Goal: Task Accomplishment & Management: Manage account settings

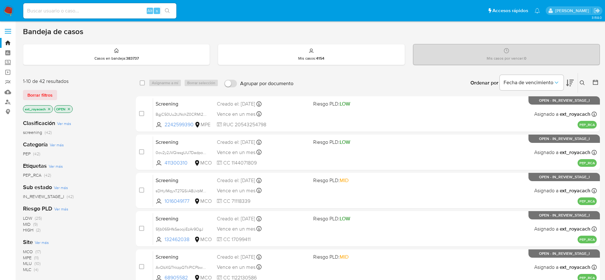
click at [438, 86] on div "Ordenar por Fecha de vencimiento No es posible ordenar los resultados mientras …" at bounding box center [448, 83] width 303 height 20
click at [8, 17] on nav "Pausado Ver notificaciones Alt s Accesos rápidos Presiona las siguientes teclas…" at bounding box center [302, 10] width 605 height 21
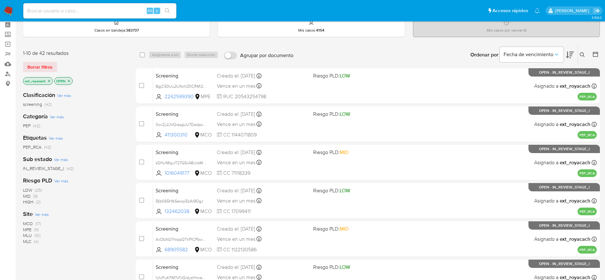
scroll to position [48, 0]
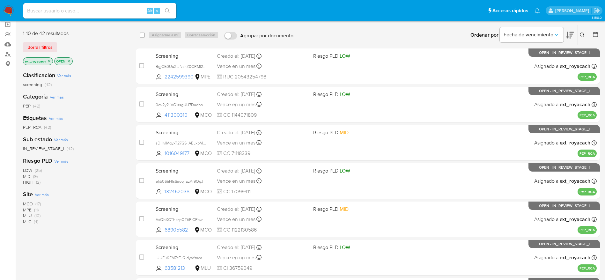
click at [27, 223] on span "MLC" at bounding box center [27, 222] width 8 height 6
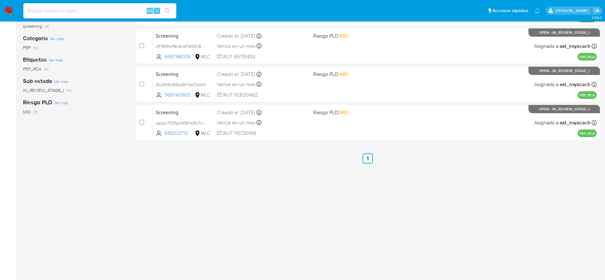
scroll to position [108, 0]
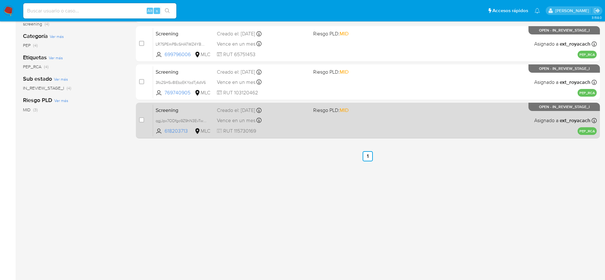
click at [295, 121] on div "Vence en un mes Vence el 06/10/2025 11:47:23" at bounding box center [262, 120] width 91 height 9
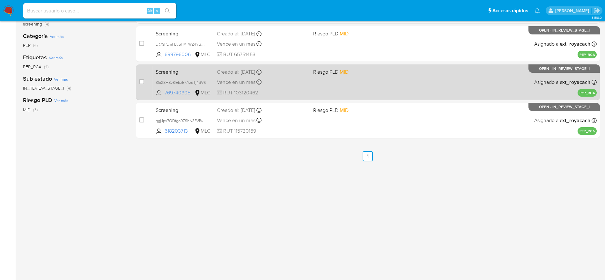
click at [278, 88] on div "Screening 3fo2SHSv8lEbzEKYzdTj4dV6 769740905 MLC Riesgo PLD: MID Creado el: 06/…" at bounding box center [375, 82] width 444 height 32
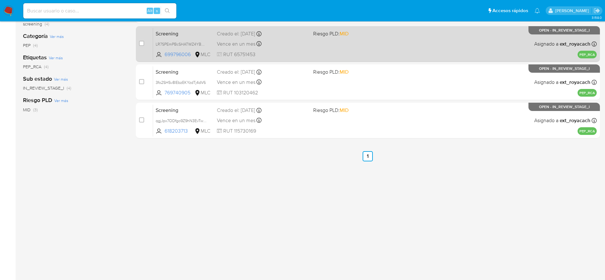
click at [257, 49] on div "Screening LR7SPEmPBcSHATWZ4YBqgieV 699796006 MLC Riesgo PLD: MID Creado el: 06/…" at bounding box center [375, 44] width 444 height 32
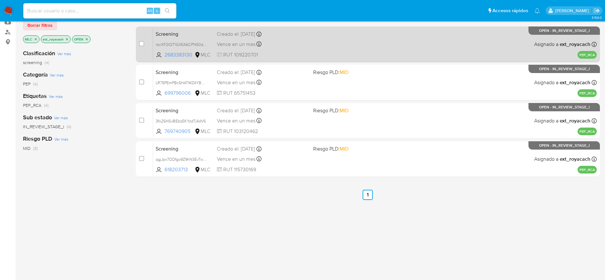
scroll to position [61, 0]
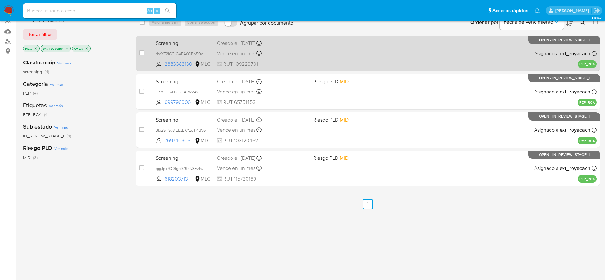
click at [266, 65] on span "RUT 109220701" at bounding box center [262, 64] width 91 height 7
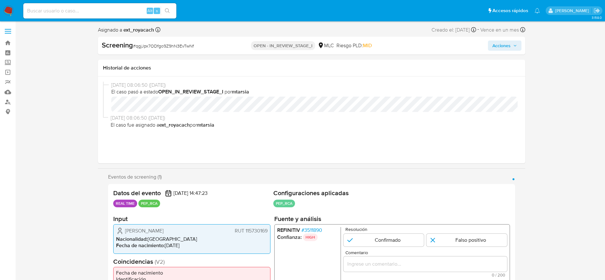
select select "10"
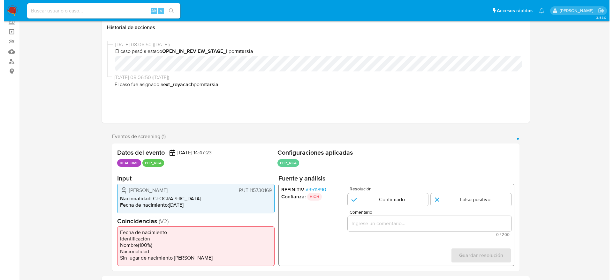
scroll to position [96, 0]
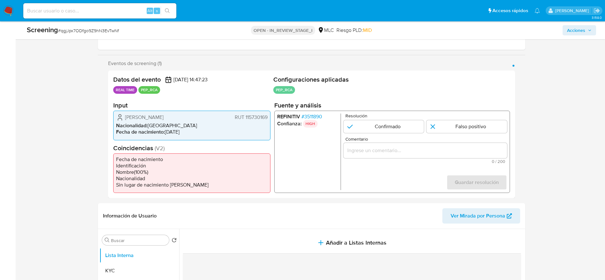
click at [309, 114] on span "# 3511890" at bounding box center [311, 117] width 21 height 6
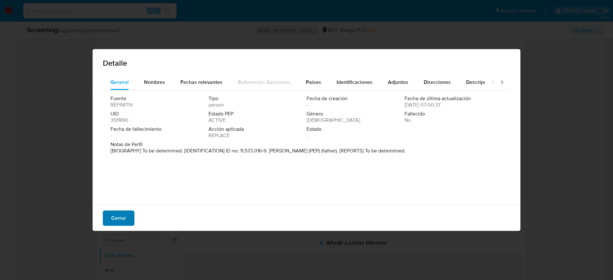
click at [125, 186] on span "Cerrar" at bounding box center [118, 218] width 15 height 14
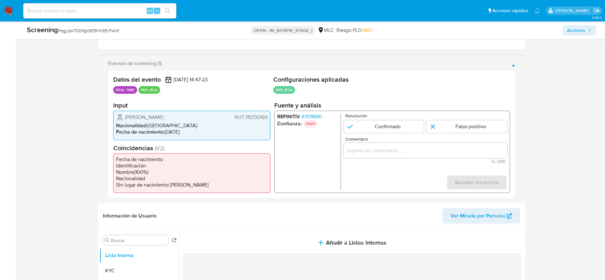
click at [317, 118] on span "# 3511890" at bounding box center [311, 117] width 21 height 6
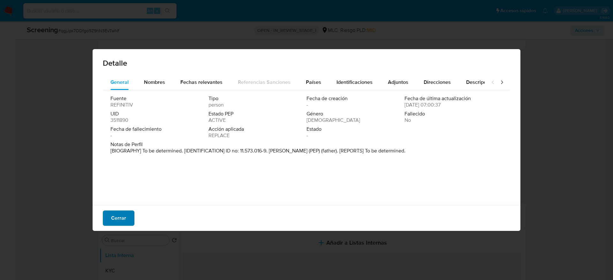
click at [124, 186] on span "Cerrar" at bounding box center [118, 218] width 15 height 14
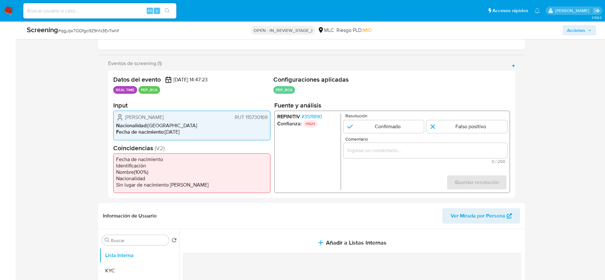
click at [320, 116] on span "# 3511890" at bounding box center [311, 117] width 21 height 6
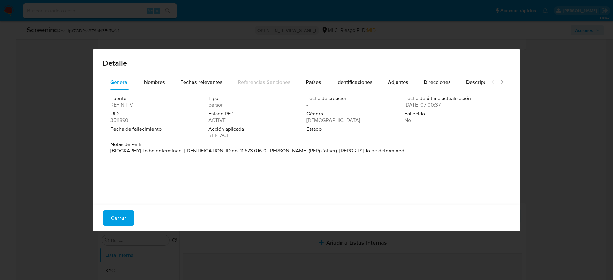
drag, startPoint x: 269, startPoint y: 152, endPoint x: 305, endPoint y: 152, distance: 36.7
click at [305, 152] on p "[BIOGRAPHY] To be determined. [IDENTIFICATION] ID no: 11.573.016-9. Osiel Soto …" at bounding box center [257, 151] width 295 height 6
click at [259, 155] on div "Notas de Perfil [BIOGRAPHY] To be determined. [IDENTIFICATION] ID no: 11.573.01…" at bounding box center [306, 148] width 392 height 15
drag, startPoint x: 268, startPoint y: 149, endPoint x: 309, endPoint y: 150, distance: 41.8
click at [309, 150] on p "[BIOGRAPHY] To be determined. [IDENTIFICATION] ID no: 11.573.016-9. Osiel Soto …" at bounding box center [257, 151] width 295 height 6
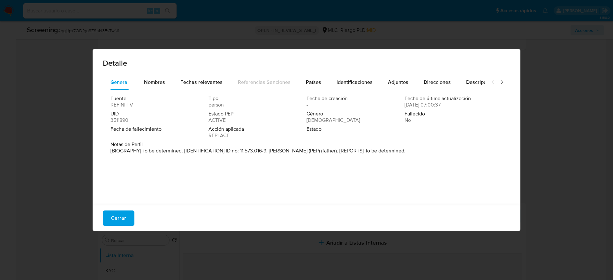
click at [334, 183] on div "Fuente REFINITIV Tipo person Fecha de creación - Fecha de última actualización …" at bounding box center [306, 146] width 407 height 112
drag, startPoint x: 269, startPoint y: 149, endPoint x: 306, endPoint y: 150, distance: 37.0
click at [306, 150] on p "[BIOGRAPHY] To be determined. [IDENTIFICATION] ID no: 11.573.016-9. Osiel Soto …" at bounding box center [257, 151] width 295 height 6
click at [109, 186] on button "Cerrar" at bounding box center [119, 218] width 32 height 15
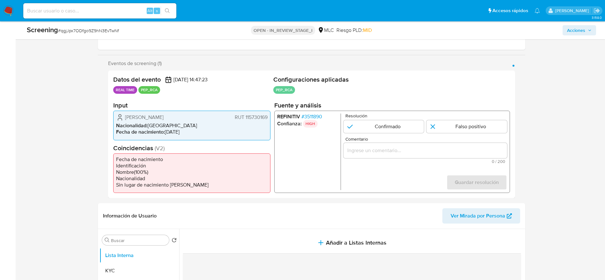
drag, startPoint x: 123, startPoint y: 118, endPoint x: 204, endPoint y: 114, distance: 81.2
click at [204, 114] on div "Víctor Sandro Soto Concha RUT 115730169" at bounding box center [192, 118] width 152 height 8
click at [106, 38] on div "Screening # qgjJpx7ODfgo9Z9hN3EvTwNf OPEN - IN_REVIEW_STAGE_I MLC Riesgo PLD: M…" at bounding box center [311, 30] width 577 height 18
copy span "qgjJpx7ODfgo9Z9hN3EvTwNf"
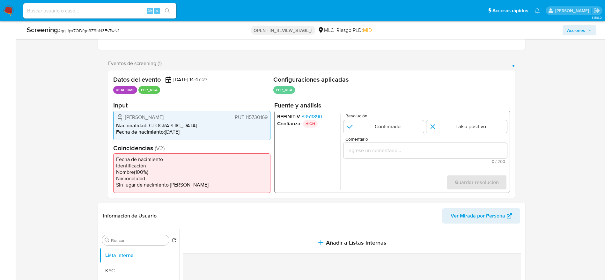
click at [313, 116] on span "# 3511890" at bounding box center [311, 117] width 21 height 6
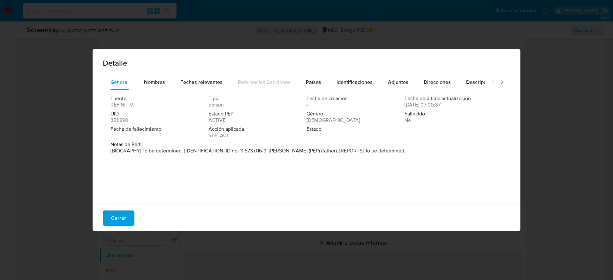
drag, startPoint x: 267, startPoint y: 152, endPoint x: 306, endPoint y: 151, distance: 39.3
click at [306, 151] on p "[BIOGRAPHY] To be determined. [IDENTIFICATION] ID no: 11.573.016-9. Osiel Soto …" at bounding box center [257, 151] width 295 height 6
click at [113, 186] on span "Cerrar" at bounding box center [118, 218] width 15 height 14
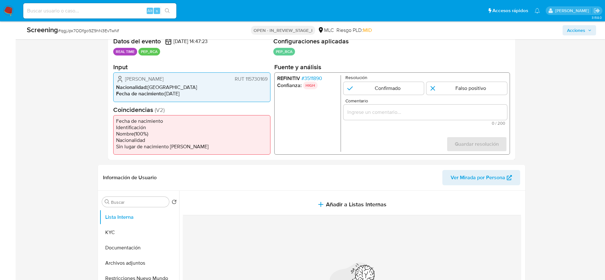
scroll to position [191, 0]
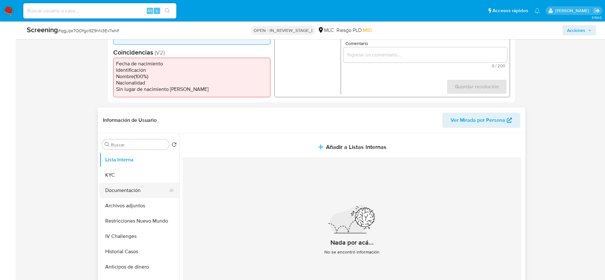
click at [122, 186] on button "Documentación" at bounding box center [137, 190] width 75 height 15
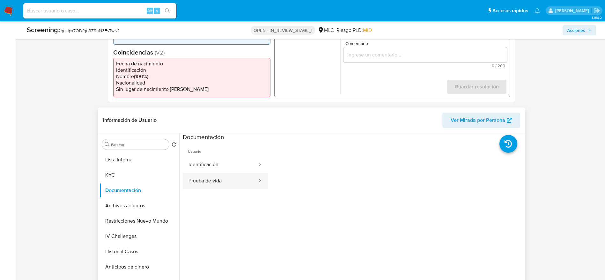
click at [213, 179] on button "Prueba de vida" at bounding box center [220, 181] width 75 height 16
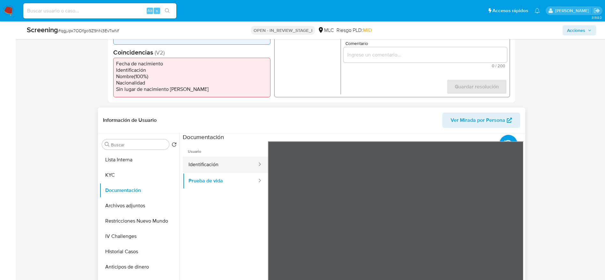
click at [207, 159] on button "Identificación" at bounding box center [220, 165] width 75 height 16
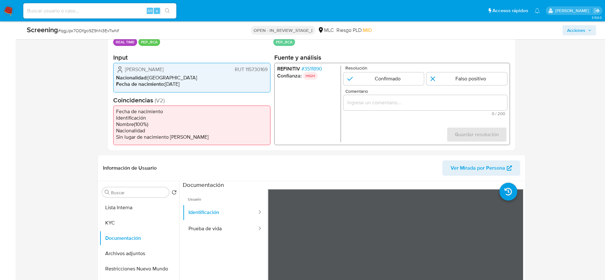
click at [316, 70] on span "# 3511890" at bounding box center [311, 69] width 21 height 6
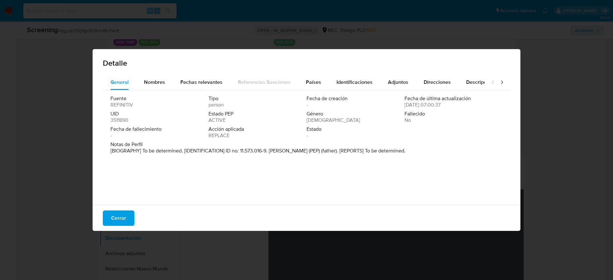
drag, startPoint x: 269, startPoint y: 148, endPoint x: 308, endPoint y: 148, distance: 38.6
click at [308, 148] on p "[BIOGRAPHY] To be determined. [IDENTIFICATION] ID no: 11.573.016-9. Osiel Soto …" at bounding box center [257, 151] width 295 height 6
click at [114, 186] on span "Cerrar" at bounding box center [118, 218] width 15 height 14
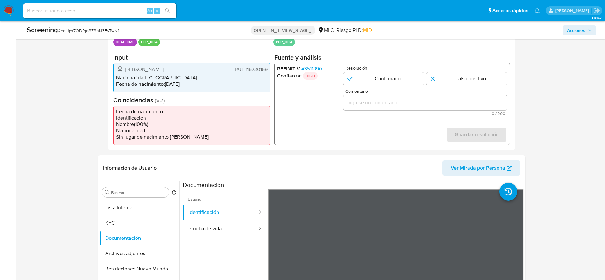
drag, startPoint x: 127, startPoint y: 70, endPoint x: 158, endPoint y: 67, distance: 30.5
click at [158, 67] on span "Víctor Sandro Soto Concha" at bounding box center [144, 69] width 39 height 6
drag, startPoint x: 86, startPoint y: 70, endPoint x: 268, endPoint y: 71, distance: 181.2
click at [380, 94] on div "Comentario 0 / 200 200 caracteres restantes" at bounding box center [425, 102] width 164 height 27
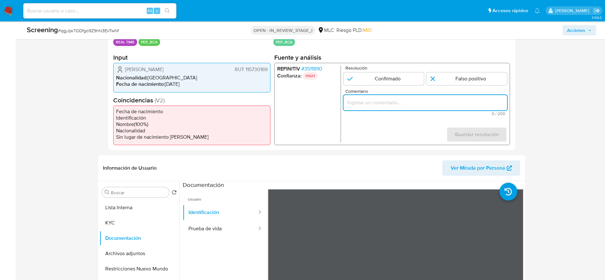
click at [380, 101] on input "Comentario" at bounding box center [425, 103] width 164 height 8
paste input "Usuario Víctor Sandro Soto Concha, el PEP por el cual es RCA se desempeña como …"
type input "Usuario Víctor Sandro Soto Concha, el PEP por el cual es RCA se desempeña como …"
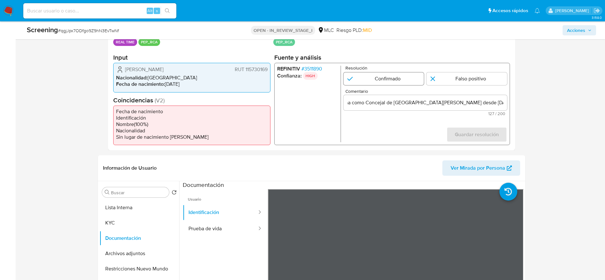
scroll to position [0, 0]
drag, startPoint x: 387, startPoint y: 78, endPoint x: 502, endPoint y: 128, distance: 125.8
click at [387, 78] on input "1 de 1" at bounding box center [383, 78] width 81 height 13
radio input "true"
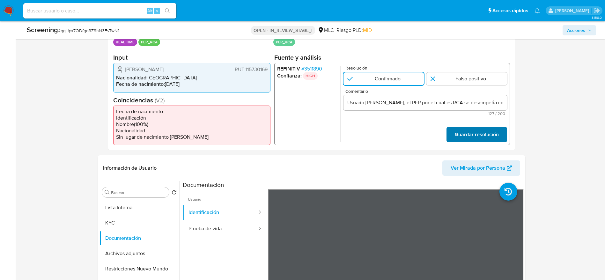
click at [403, 130] on button "Guardar resolución" at bounding box center [476, 134] width 61 height 15
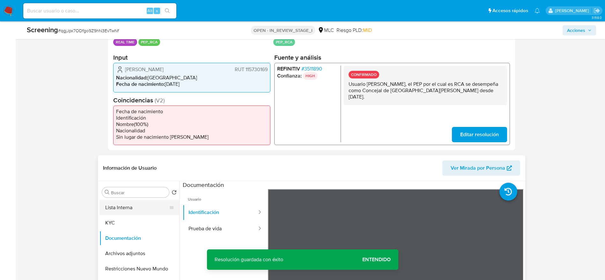
click at [128, 186] on button "Lista Interna" at bounding box center [137, 207] width 75 height 15
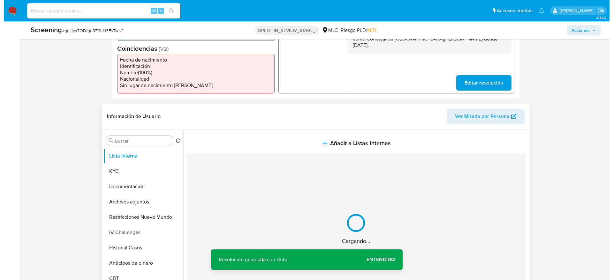
scroll to position [239, 0]
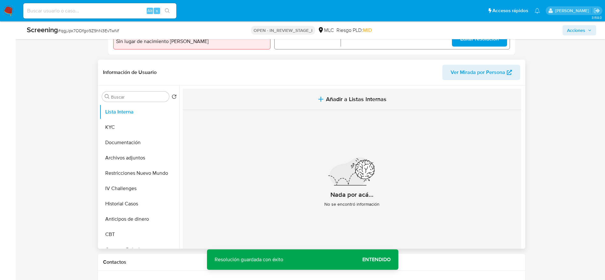
click at [373, 101] on span "Añadir a Listas Internas" at bounding box center [356, 99] width 61 height 7
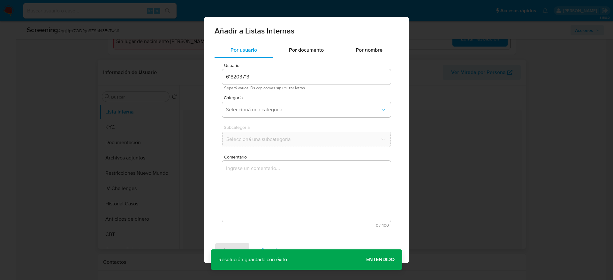
click at [342, 186] on textarea "Comentario" at bounding box center [306, 191] width 168 height 61
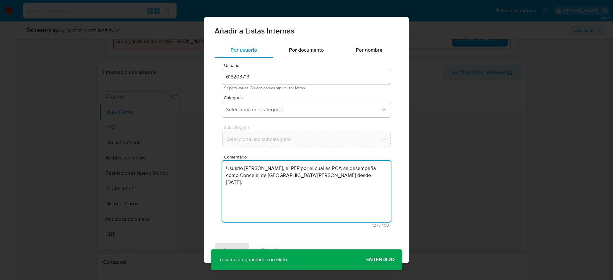
type textarea "Usuario Víctor Sandro Soto Concha, el PEP por el cual es RCA se desempeña como …"
click at [311, 98] on span "Categoría" at bounding box center [308, 97] width 168 height 4
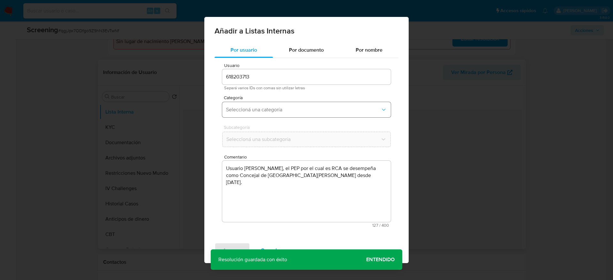
click at [295, 110] on span "Seleccioná una categoría" at bounding box center [303, 110] width 154 height 6
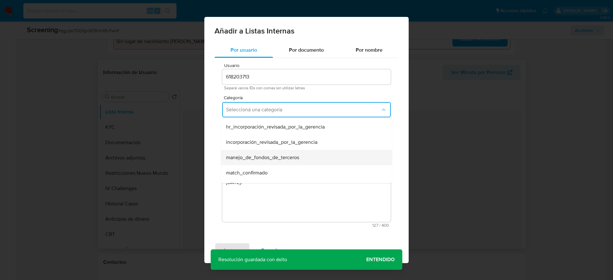
scroll to position [48, 0]
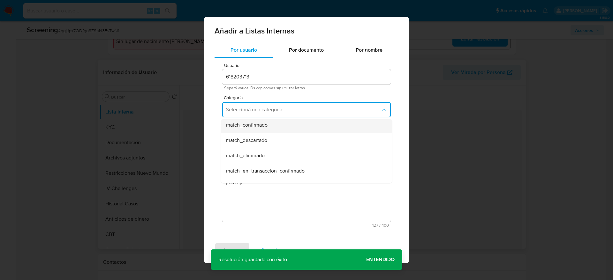
drag, startPoint x: 282, startPoint y: 140, endPoint x: 288, endPoint y: 122, distance: 18.8
click at [288, 122] on ul "hr_incorporación_revisada_por_la_gerencia incorporación_revisada_por_la_gerenci…" at bounding box center [306, 186] width 171 height 230
click at [282, 123] on div "match_confirmado" at bounding box center [304, 124] width 157 height 15
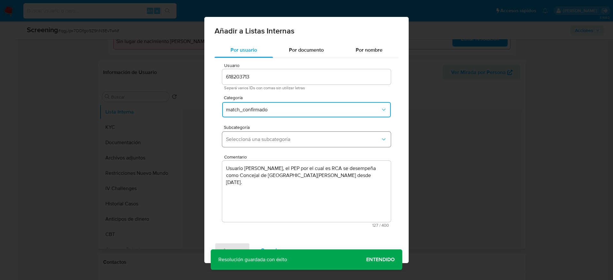
click at [277, 139] on span "Seleccioná una subcategoría" at bounding box center [303, 139] width 154 height 6
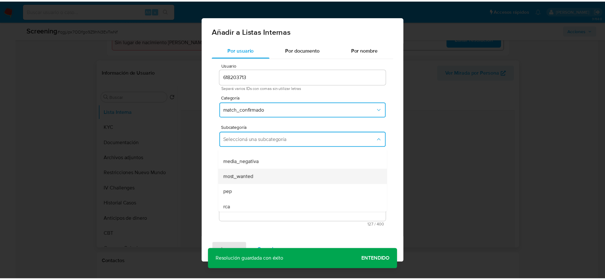
scroll to position [43, 0]
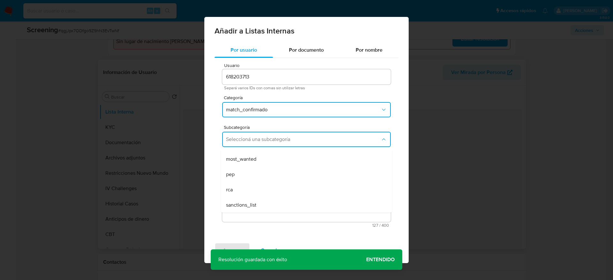
click at [253, 186] on div "rca" at bounding box center [304, 189] width 157 height 15
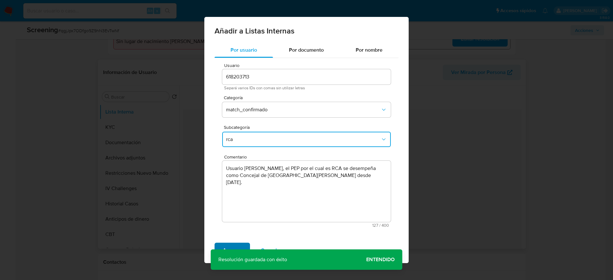
click at [231, 186] on span "Agregar" at bounding box center [232, 250] width 19 height 14
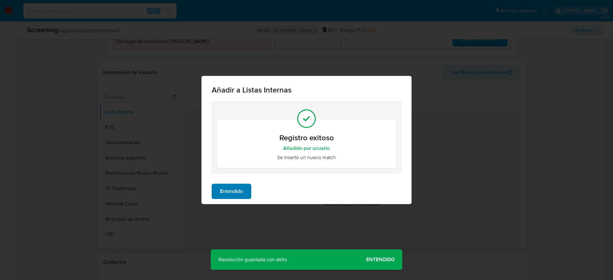
drag, startPoint x: 238, startPoint y: 177, endPoint x: 239, endPoint y: 190, distance: 13.1
click at [239, 181] on div "Añadir a Listas Internas Registro exitoso Añadido por usuario Se insertó un nue…" at bounding box center [306, 140] width 210 height 128
drag, startPoint x: 239, startPoint y: 192, endPoint x: 253, endPoint y: 165, distance: 30.5
click at [239, 186] on span "Entendido" at bounding box center [231, 191] width 23 height 14
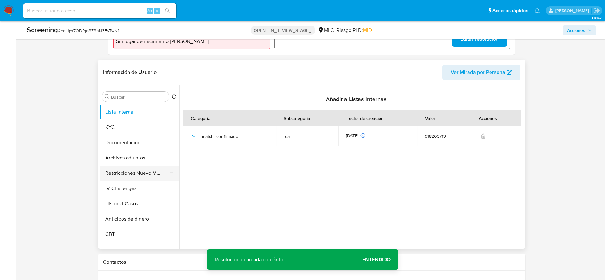
click at [137, 168] on button "Restricciones Nuevo Mundo" at bounding box center [137, 173] width 75 height 15
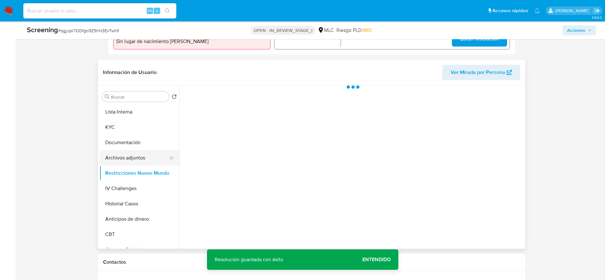
click at [137, 158] on button "Archivos adjuntos" at bounding box center [137, 157] width 75 height 15
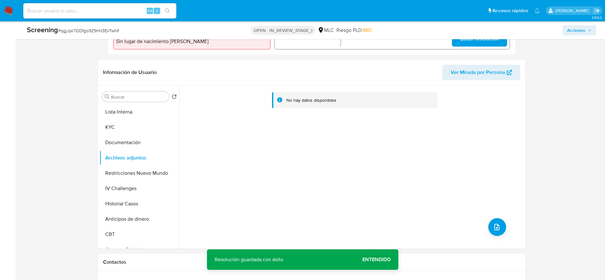
click at [403, 186] on div "No hay datos disponibles" at bounding box center [351, 167] width 345 height 163
click at [403, 186] on icon "upload-file" at bounding box center [497, 227] width 8 height 8
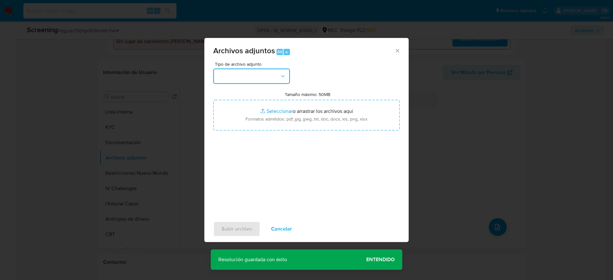
click at [228, 75] on button "button" at bounding box center [251, 76] width 77 height 15
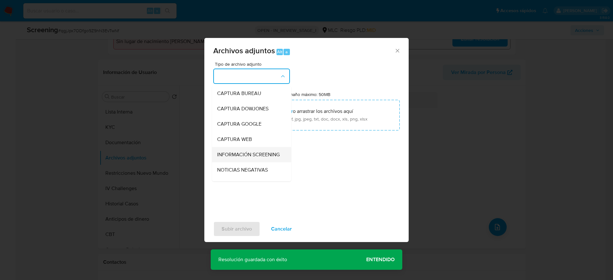
click at [250, 157] on span "INFORMACIÓN SCREENING" at bounding box center [248, 155] width 63 height 6
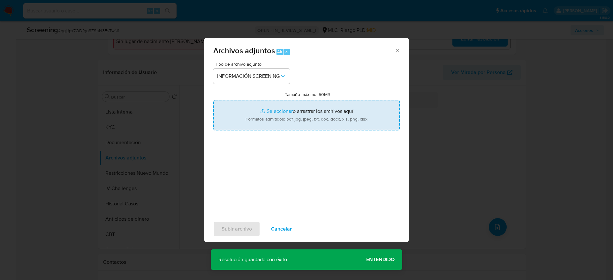
click at [285, 105] on input "Tamaño máximo: 50MB Seleccionar archivos" at bounding box center [306, 115] width 186 height 31
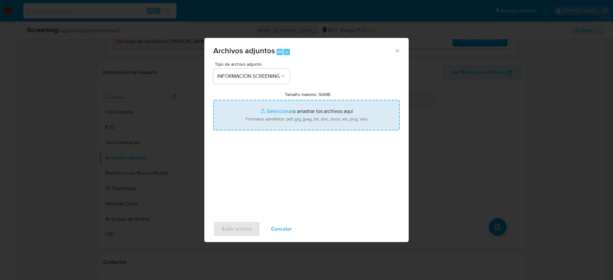
type input "C:\fakepath\_Osiel Soto Lagos_ - Buscar con Google.pdf"
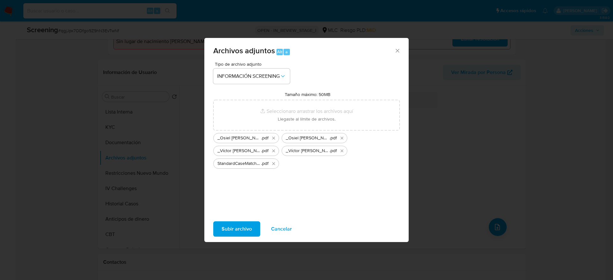
click at [251, 186] on button "Subir archivo" at bounding box center [236, 228] width 47 height 15
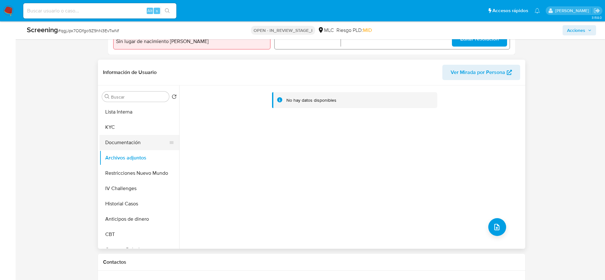
click at [131, 139] on button "Documentación" at bounding box center [137, 142] width 75 height 15
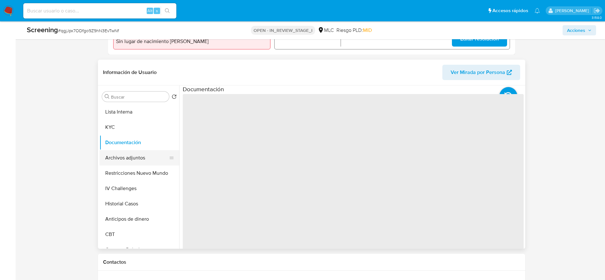
click at [127, 157] on button "Archivos adjuntos" at bounding box center [137, 157] width 75 height 15
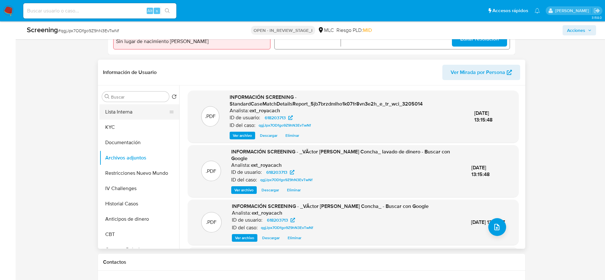
click at [135, 116] on button "Lista Interna" at bounding box center [137, 111] width 75 height 15
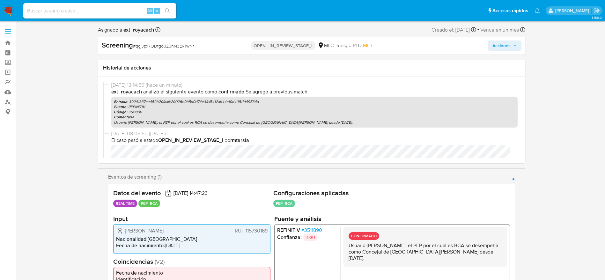
click at [310, 186] on span "# 3511890" at bounding box center [311, 230] width 21 height 6
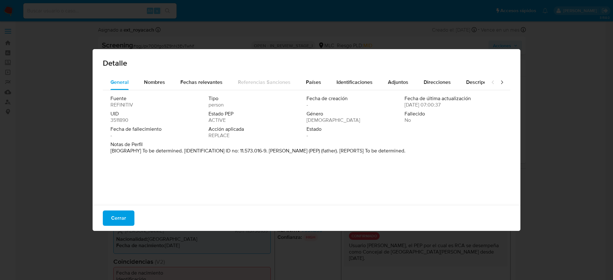
click at [123, 186] on div "General Nombres Fechas relevantes Referencias Sanciones Países Identificaciones…" at bounding box center [307, 141] width 428 height 132
click at [122, 186] on span "Cerrar" at bounding box center [118, 218] width 15 height 14
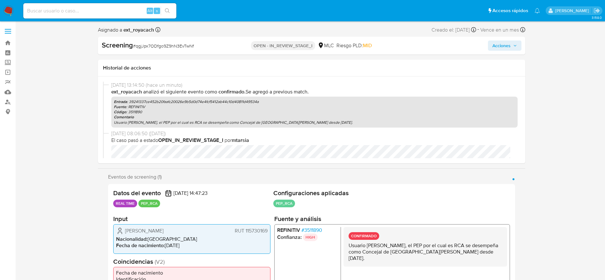
click at [403, 46] on span "Acciones" at bounding box center [502, 46] width 18 height 10
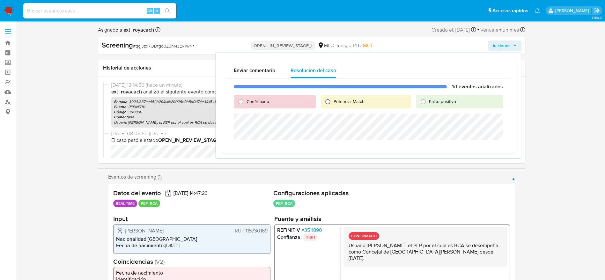
click at [331, 101] on input "Potencial Match" at bounding box center [328, 102] width 10 height 10
radio input "true"
click at [254, 97] on div "Confirmado" at bounding box center [275, 101] width 82 height 13
drag, startPoint x: 255, startPoint y: 98, endPoint x: 255, endPoint y: 101, distance: 3.5
click at [255, 98] on div "Confirmado" at bounding box center [275, 101] width 82 height 13
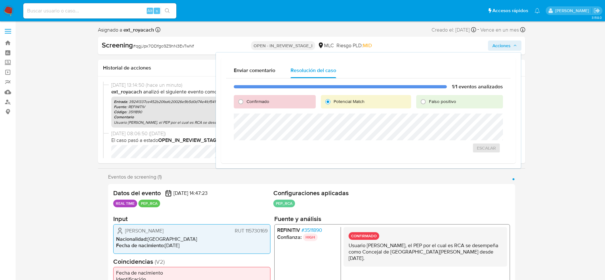
click at [255, 102] on span "Confirmado" at bounding box center [258, 101] width 23 height 6
click at [246, 102] on input "Confirmado" at bounding box center [241, 102] width 10 height 10
radio input "true"
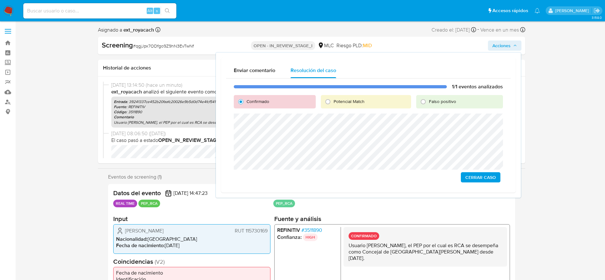
click at [403, 178] on span "Cerrar Caso" at bounding box center [481, 177] width 31 height 9
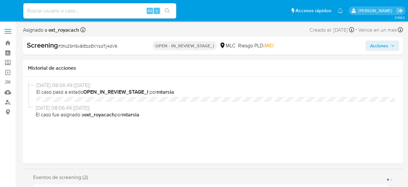
select select "10"
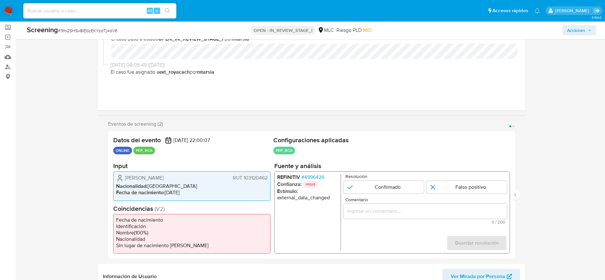
scroll to position [48, 0]
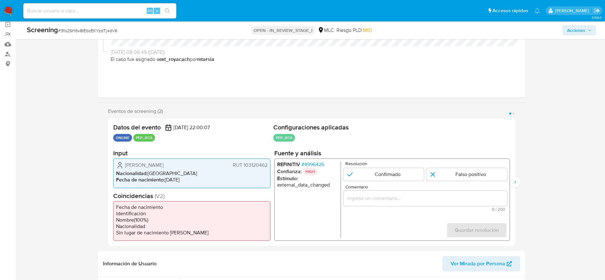
click at [315, 162] on span "# 4996426" at bounding box center [312, 164] width 23 height 6
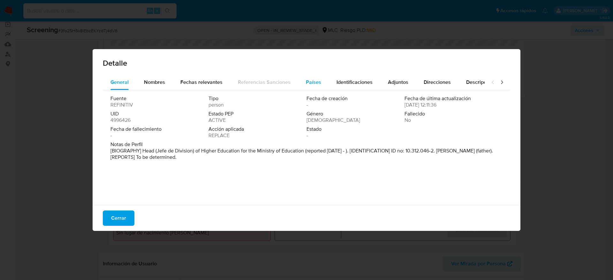
click at [306, 76] on div "Países" at bounding box center [313, 82] width 15 height 15
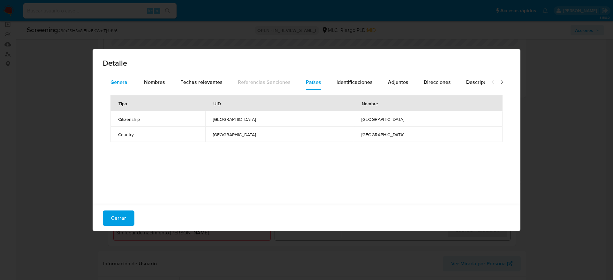
drag, startPoint x: 119, startPoint y: 92, endPoint x: 119, endPoint y: 88, distance: 3.8
click at [119, 90] on div "Tipo UID Nombre Citizenship CHILE CHILE Country CHILE CHILE" at bounding box center [306, 146] width 407 height 112
click at [119, 88] on div "General" at bounding box center [119, 82] width 18 height 15
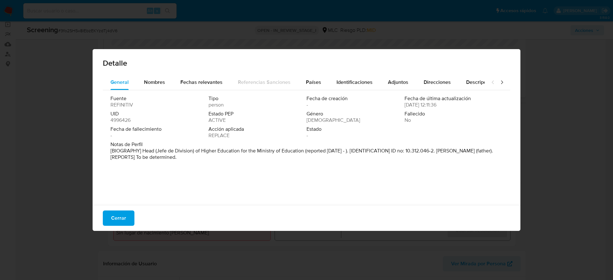
click at [118, 186] on div "Cerrar" at bounding box center [307, 218] width 428 height 26
click at [118, 186] on div "Detalle General Nombres Fechas relevantes Referencias Sanciones Países Identifi…" at bounding box center [306, 140] width 613 height 280
click at [118, 186] on span "Cerrar" at bounding box center [118, 218] width 15 height 14
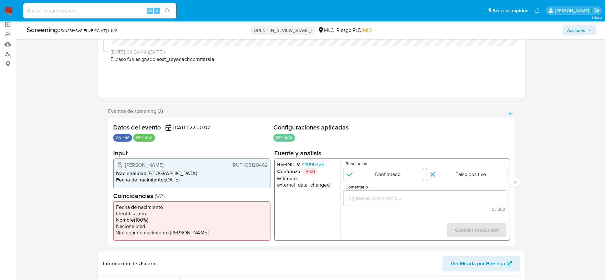
scroll to position [96, 0]
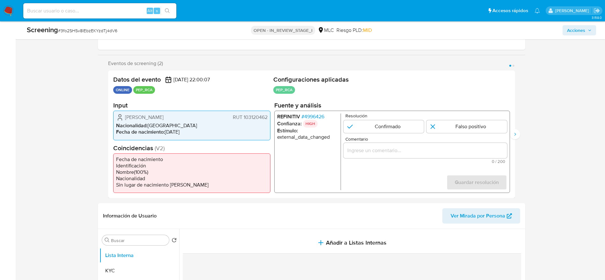
click at [152, 116] on span "Alejandra Lorena Contreras Altmann" at bounding box center [144, 117] width 39 height 6
click at [311, 117] on span "# 4996426" at bounding box center [312, 117] width 23 height 6
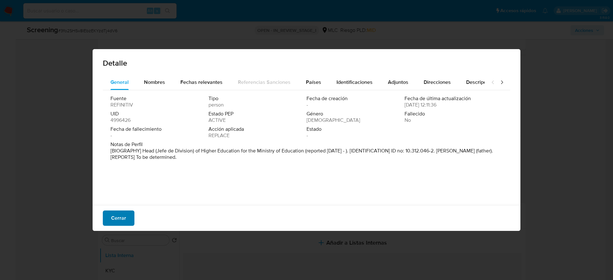
click at [124, 186] on span "Cerrar" at bounding box center [118, 218] width 15 height 14
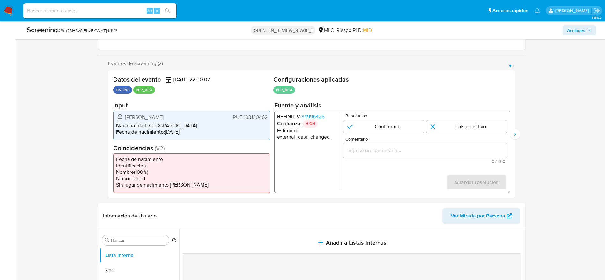
click at [93, 26] on div "Screening # 3fo2SHSv8lEbzEKYzdTj4dV6" at bounding box center [121, 30] width 188 height 10
copy span "3fo2SHSv8lEbzEKYzdTj4dV6"
drag, startPoint x: 122, startPoint y: 116, endPoint x: 271, endPoint y: 119, distance: 149.0
click at [271, 119] on div "Datos del evento 06/09/2025 22:00:07 ONLINE PEP_RCA Configuraciones aplicadas P…" at bounding box center [311, 135] width 407 height 128
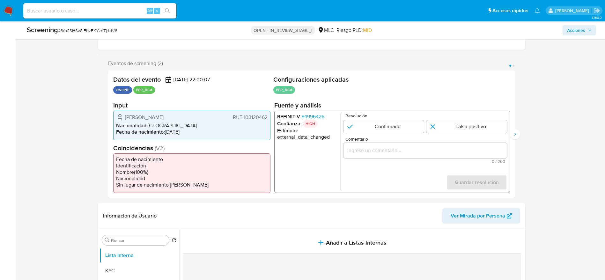
click at [309, 115] on span "# 4996426" at bounding box center [312, 117] width 23 height 6
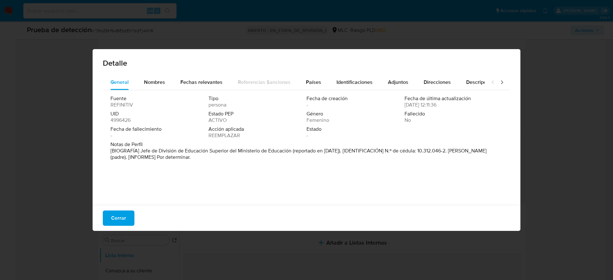
drag, startPoint x: 140, startPoint y: 148, endPoint x: 292, endPoint y: 151, distance: 151.9
click at [292, 151] on font "[BIOGRAFÍA] Jefe de División de Educación Superior del Ministerio de Educación …" at bounding box center [298, 154] width 376 height 14
click at [113, 186] on span "Cerrar" at bounding box center [118, 218] width 15 height 14
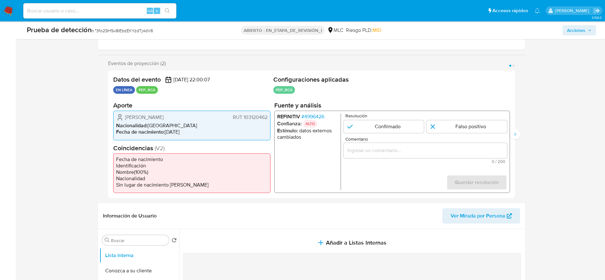
click at [365, 146] on input "Comentario" at bounding box center [425, 150] width 164 height 8
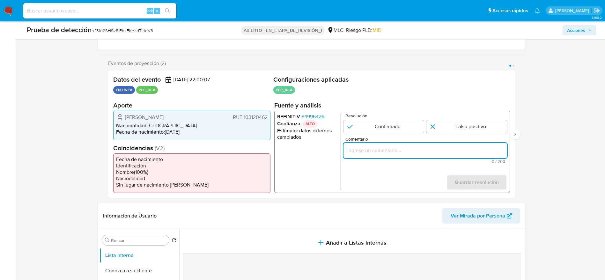
paste input "Usuario Alejandra Lorena Contreras Altmann. Se descarta ya que el PEP se desemp…"
type input "Usuario Alejandra Lorena Contreras Altmann. Se descarta ya que el PEP se desemp…"
click at [408, 120] on input "1 de 2" at bounding box center [467, 126] width 81 height 13
radio input "true"
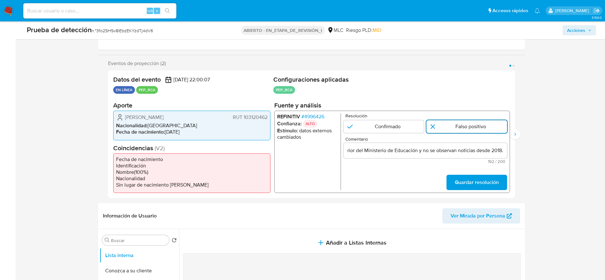
scroll to position [0, 0]
click at [408, 184] on span "Guardar resolución" at bounding box center [477, 182] width 44 height 14
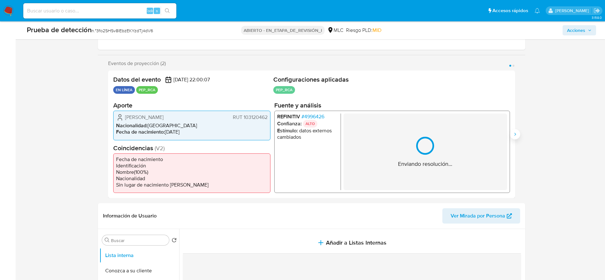
click at [408, 135] on icon "Siguiente" at bounding box center [515, 134] width 5 height 5
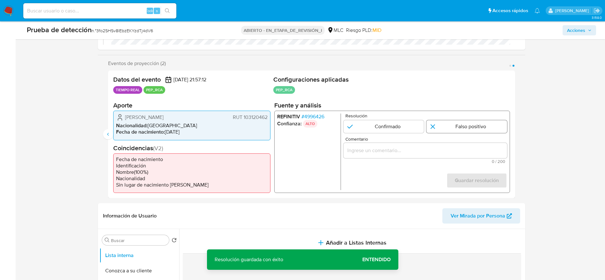
click at [408, 125] on input "2 de 2" at bounding box center [467, 126] width 81 height 13
radio input "true"
click at [408, 143] on div "2 de 2" at bounding box center [425, 150] width 164 height 15
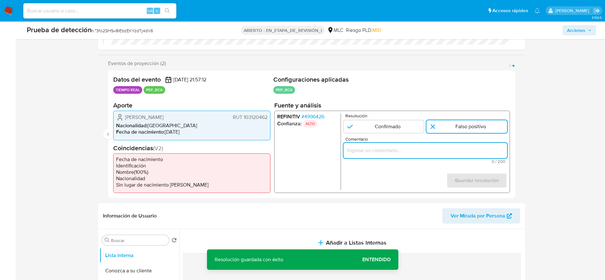
click at [408, 149] on input "Comentario" at bounding box center [425, 150] width 164 height 8
paste input "Usuario Alejandra Lorena Contreras Altmann. Se descarta ya que el PEP se desemp…"
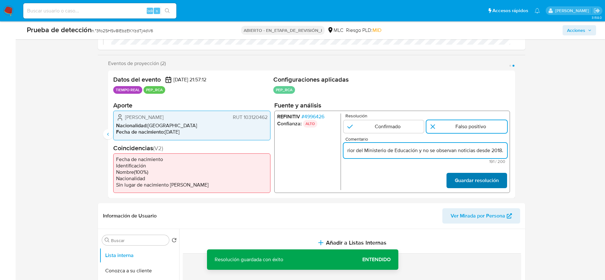
scroll to position [0, 292]
type input "Usuario Alejandra Lorena Contreras Altmann. Se descarta ya que el PEP se desemp…"
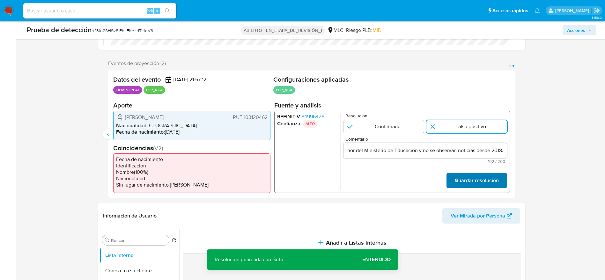
click at [408, 180] on font "Guardar resolución" at bounding box center [477, 180] width 44 height 15
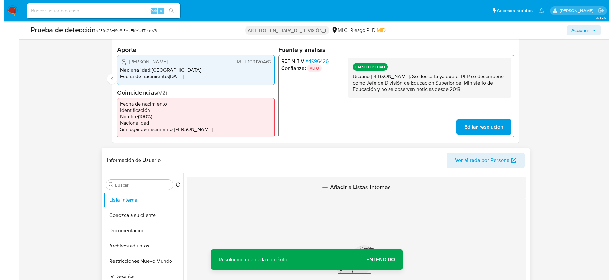
scroll to position [191, 0]
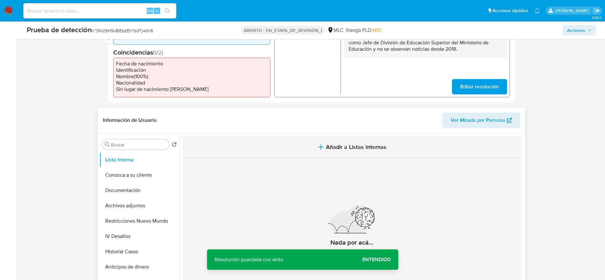
click at [290, 139] on button "Añadir a Listas Internas" at bounding box center [352, 147] width 339 height 21
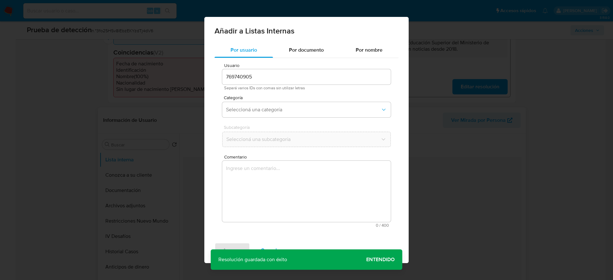
click at [293, 186] on textarea "Comentario" at bounding box center [306, 191] width 168 height 61
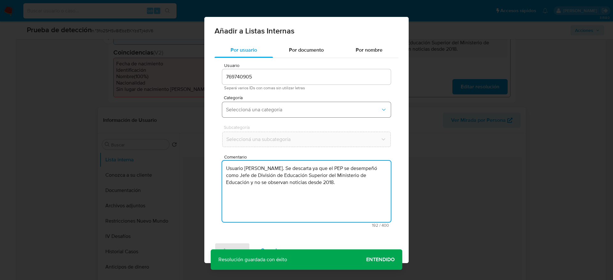
type textarea "Usuario Alejandra Lorena Contreras Altmann. Se descarta ya que el PEP se desemp…"
click at [278, 110] on span "Seleccioná una categoría" at bounding box center [303, 110] width 154 height 6
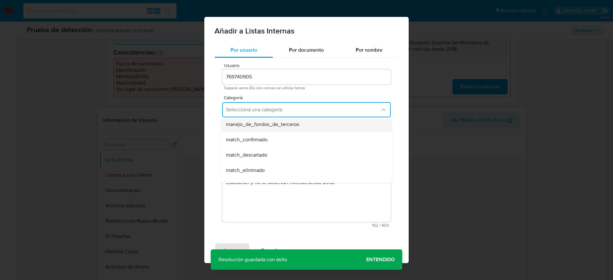
scroll to position [48, 0]
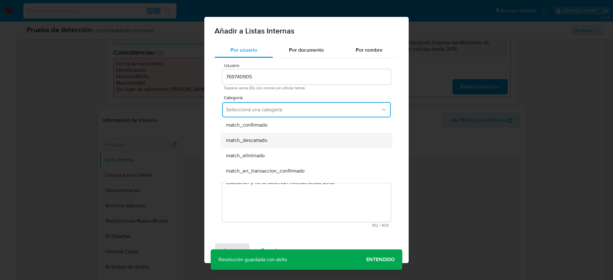
click at [271, 138] on div "match_descartado" at bounding box center [304, 140] width 157 height 15
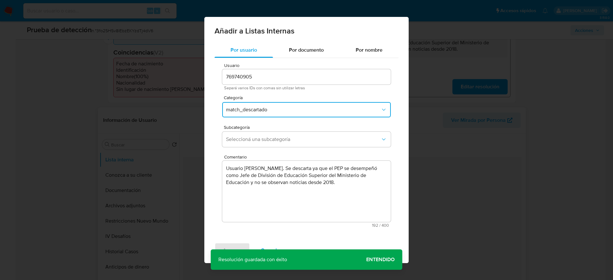
click at [271, 138] on span "Seleccioná una subcategoría" at bounding box center [303, 139] width 154 height 6
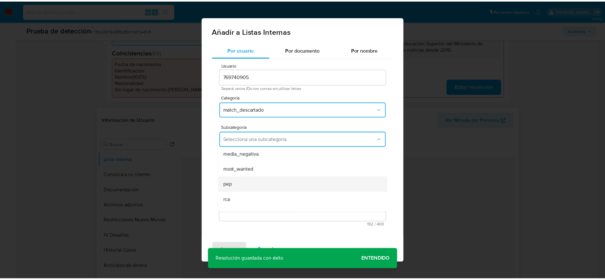
scroll to position [43, 0]
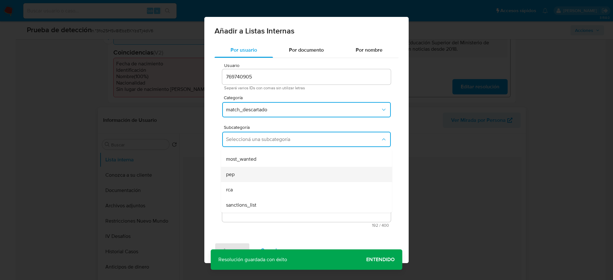
click at [250, 175] on div "pep" at bounding box center [304, 174] width 157 height 15
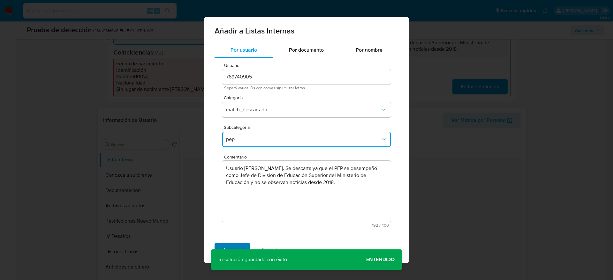
click at [231, 186] on span "Agregar" at bounding box center [232, 250] width 19 height 14
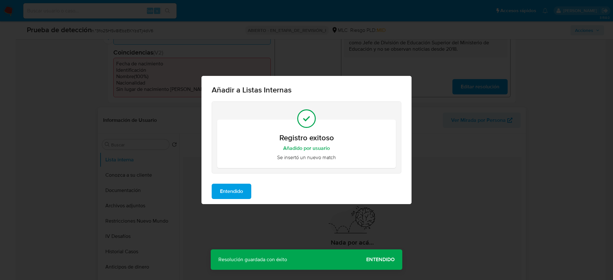
click at [235, 186] on span "Entendido" at bounding box center [231, 191] width 23 height 14
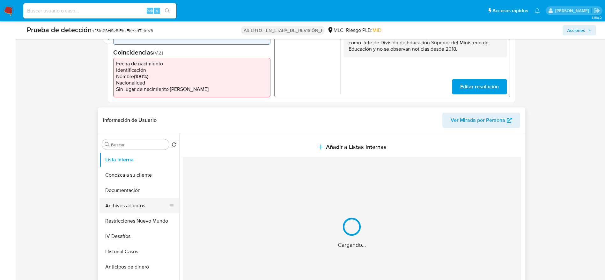
click at [160, 186] on button "Archivos adjuntos" at bounding box center [137, 205] width 75 height 15
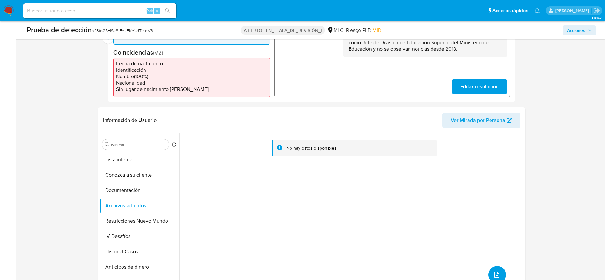
click at [408, 186] on icon "subir archivo" at bounding box center [497, 275] width 8 height 8
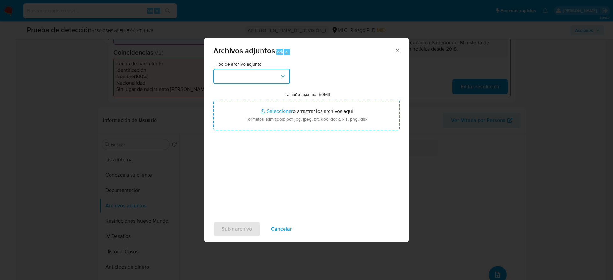
click at [265, 73] on button "button" at bounding box center [251, 76] width 77 height 15
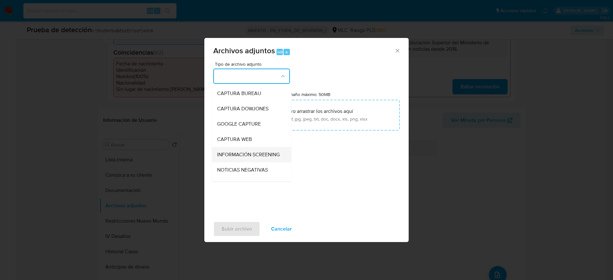
click at [237, 158] on span "INFORMACIÓN SCREENING" at bounding box center [248, 155] width 63 height 6
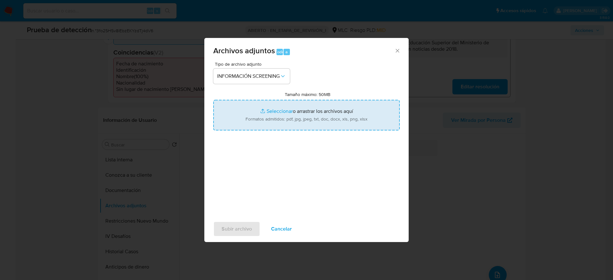
click at [251, 125] on input "Tamaño máximo: 50MB Seleccionar archivos" at bounding box center [306, 115] width 186 height 31
click at [300, 125] on input "Tamaño máximo: 50MB Seleccionar archivos" at bounding box center [306, 115] width 186 height 31
type input "C:\fakepath\_Alejandra Lorena Contreras Altmann_ - Buscar con Google.pdf"
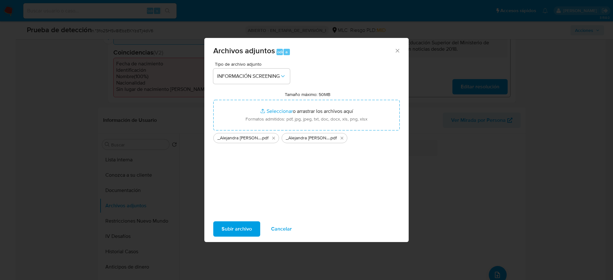
click at [251, 186] on button "Subir archivo" at bounding box center [236, 228] width 47 height 15
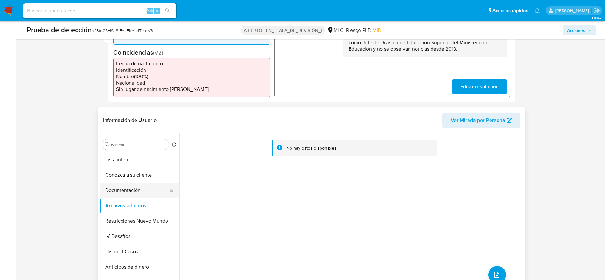
click at [134, 186] on button "Documentación" at bounding box center [137, 190] width 75 height 15
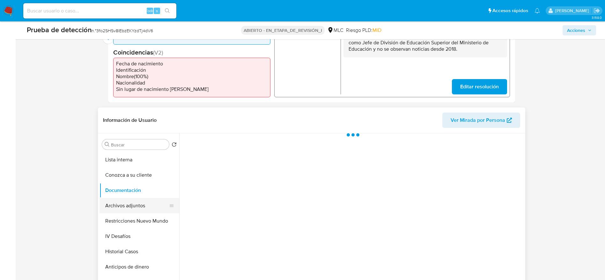
click at [131, 186] on button "Archivos adjuntos" at bounding box center [137, 205] width 75 height 15
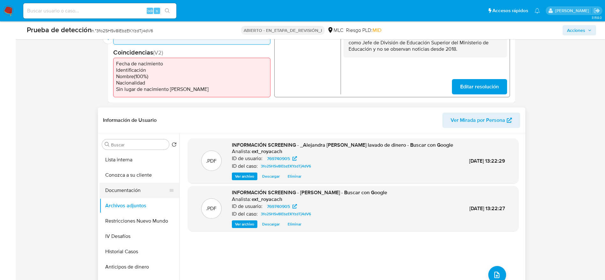
click at [111, 186] on button "Documentación" at bounding box center [137, 190] width 75 height 15
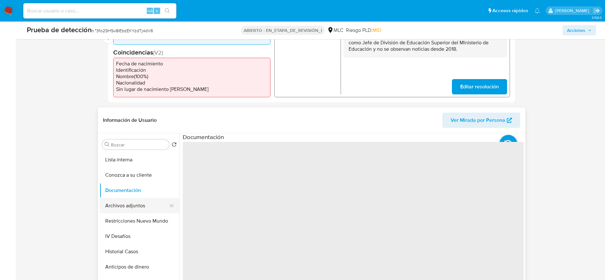
click at [113, 186] on button "Archivos adjuntos" at bounding box center [137, 205] width 75 height 15
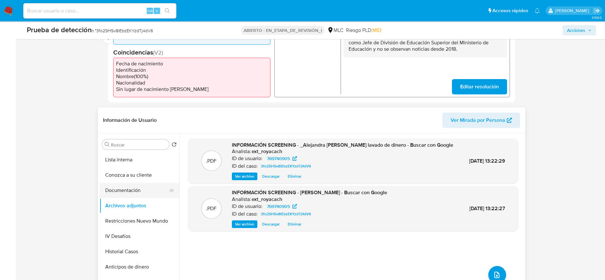
click at [120, 186] on button "Documentación" at bounding box center [137, 190] width 75 height 15
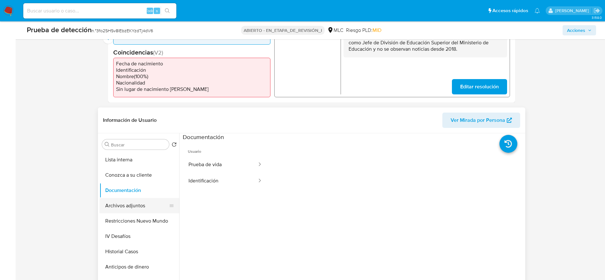
click at [135, 186] on button "Archivos adjuntos" at bounding box center [137, 205] width 75 height 15
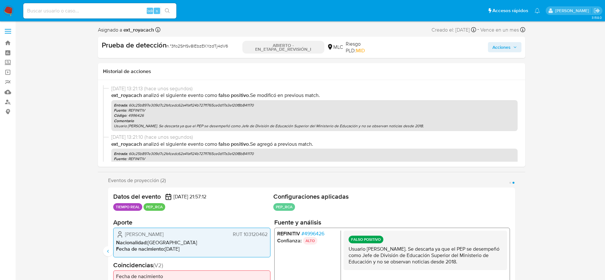
click at [408, 48] on span "Acciones" at bounding box center [502, 47] width 18 height 10
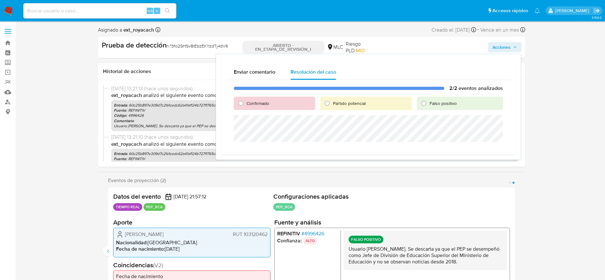
click at [408, 105] on font "Falso positivo" at bounding box center [443, 103] width 27 height 6
click at [408, 105] on input "Falso positivo" at bounding box center [424, 103] width 10 height 10
radio input "true"
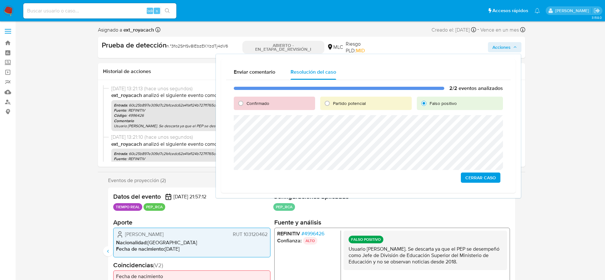
click at [408, 182] on span "Cerrar Caso" at bounding box center [481, 177] width 31 height 9
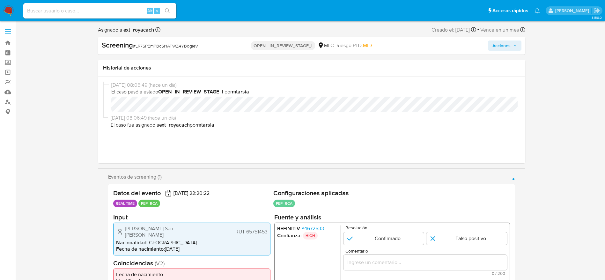
select select "10"
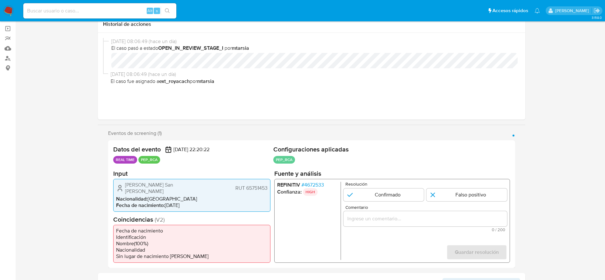
scroll to position [48, 0]
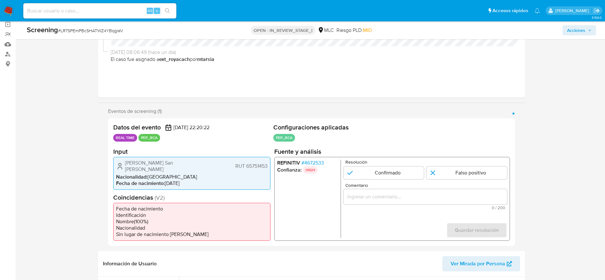
click at [317, 165] on span "# 4672533" at bounding box center [312, 163] width 23 height 6
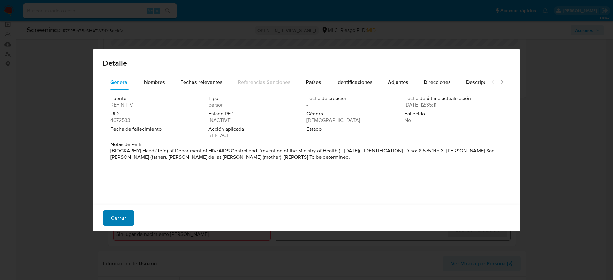
click at [126, 186] on button "Cerrar" at bounding box center [119, 218] width 32 height 15
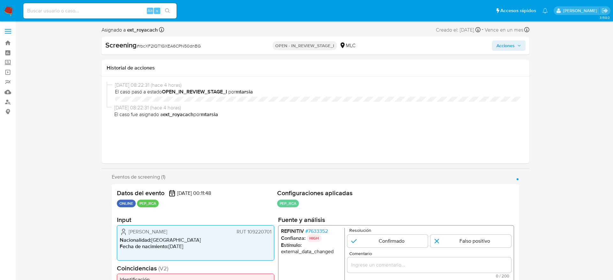
select select "10"
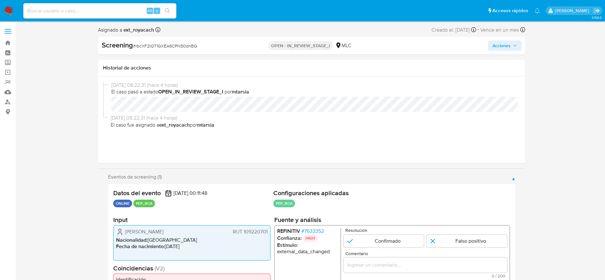
scroll to position [96, 0]
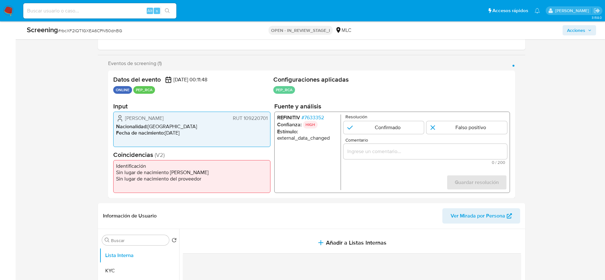
click at [313, 122] on p "HIGH" at bounding box center [310, 125] width 15 height 8
click at [311, 116] on span "# 7633352" at bounding box center [312, 118] width 23 height 6
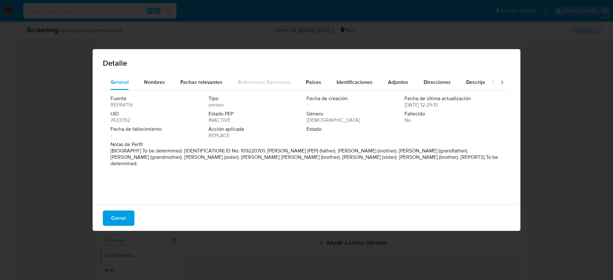
drag, startPoint x: 183, startPoint y: 153, endPoint x: 234, endPoint y: 186, distance: 60.0
click at [296, 170] on div "Fuente REFINITIV Tipo person Fecha de creación - Fecha de última actualización …" at bounding box center [306, 146] width 407 height 112
click at [122, 224] on span "Cerrar" at bounding box center [118, 218] width 15 height 14
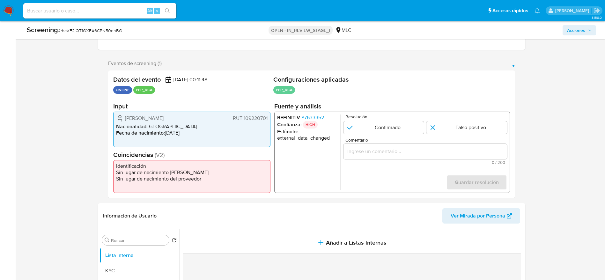
click at [321, 119] on span "# 7633352" at bounding box center [312, 118] width 23 height 6
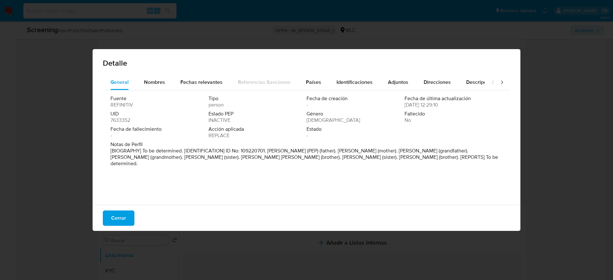
drag, startPoint x: 267, startPoint y: 150, endPoint x: 338, endPoint y: 150, distance: 70.8
click at [338, 150] on p "[BIOGRAPHY] To be determined. [IDENTIFICATION] ID No: 109220701. [PERSON_NAME] …" at bounding box center [305, 157] width 391 height 19
click at [299, 152] on p "[BIOGRAPHY] To be determined. [IDENTIFICATION] ID No: 109220701. [PERSON_NAME] …" at bounding box center [305, 157] width 391 height 19
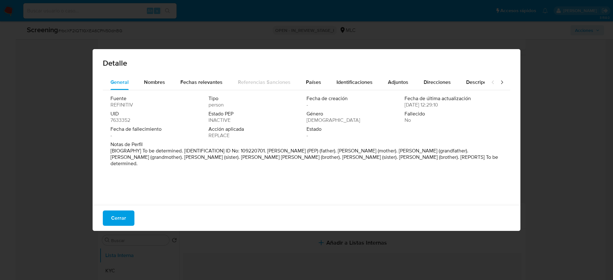
click at [299, 152] on p "[BIOGRAPHY] To be determined. [IDENTIFICATION] ID No: 109220701. [PERSON_NAME] …" at bounding box center [305, 157] width 391 height 19
click at [439, 146] on span "Notas de Perfil" at bounding box center [305, 144] width 391 height 6
click at [122, 223] on span "Cerrar" at bounding box center [118, 218] width 15 height 14
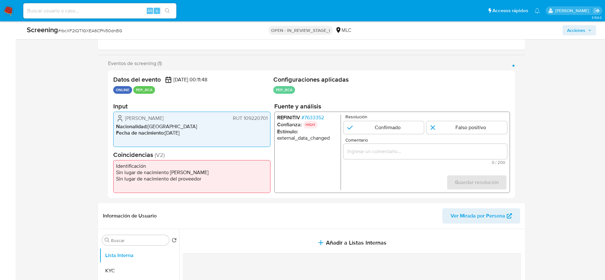
click at [305, 120] on span "# 7633352" at bounding box center [312, 118] width 23 height 6
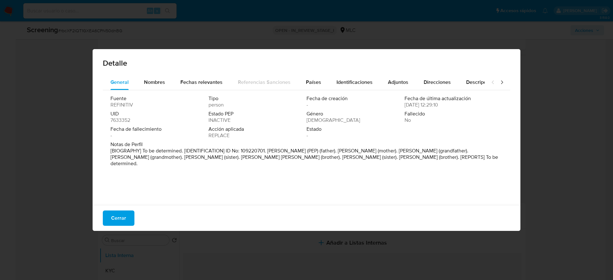
drag, startPoint x: 268, startPoint y: 151, endPoint x: 338, endPoint y: 149, distance: 69.9
click at [338, 149] on p "[BIOGRAPHY] To be determined. [IDENTIFICATION] ID No: 109220701. [PERSON_NAME] …" at bounding box center [305, 157] width 391 height 19
click at [318, 83] on span "Países" at bounding box center [313, 81] width 15 height 7
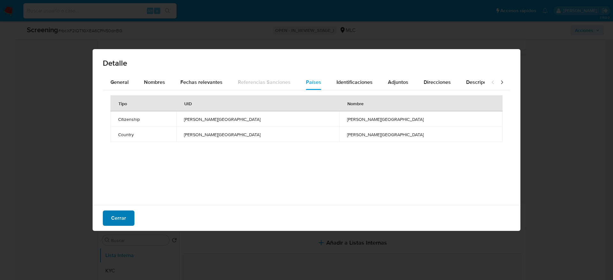
click at [116, 213] on span "Cerrar" at bounding box center [118, 218] width 15 height 14
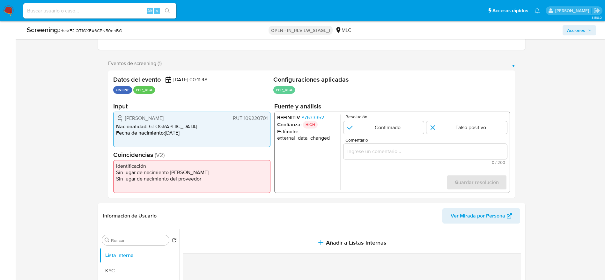
click at [134, 109] on h2 "Input" at bounding box center [191, 106] width 157 height 8
click at [118, 115] on icon "1 de 1" at bounding box center [120, 119] width 8 height 8
click at [309, 120] on span "# 7633352" at bounding box center [312, 118] width 23 height 6
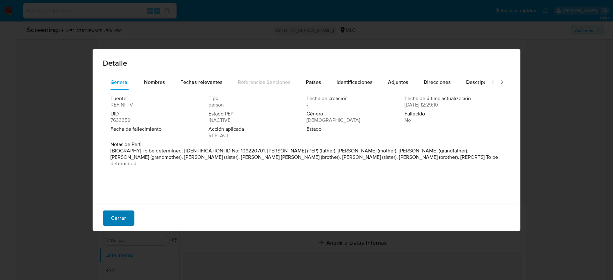
click at [118, 219] on span "Cerrar" at bounding box center [118, 218] width 15 height 14
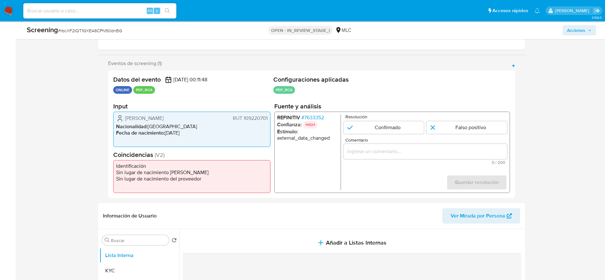
click at [109, 24] on div "Screening # rbcXF2IQT1GXEA6CPN50dnBG OPEN - IN_REVIEW_STAGE_I MLC Acciones" at bounding box center [311, 30] width 577 height 18
copy span "rbcXF2IQT1GXEA6CPN50dnBG"
drag, startPoint x: 122, startPoint y: 117, endPoint x: 272, endPoint y: 117, distance: 150.0
click at [272, 117] on div "Datos del evento [DATE] 00:11:48 ONLINE PEP_RCA Configuraciones aplicadas PEP_R…" at bounding box center [311, 135] width 407 height 128
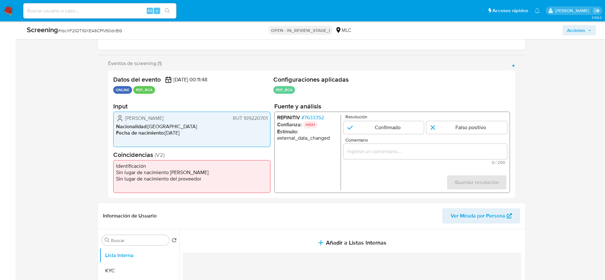
click at [307, 123] on p "HIGH" at bounding box center [310, 125] width 15 height 8
click at [312, 116] on span "# 7633352" at bounding box center [312, 118] width 23 height 6
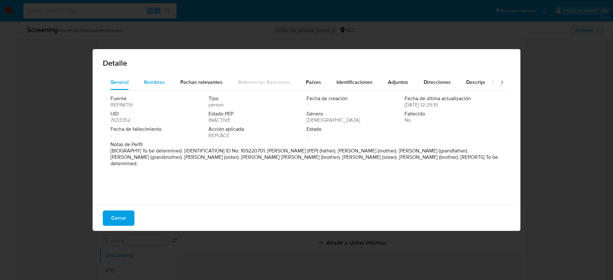
click at [150, 80] on span "Nombres" at bounding box center [154, 81] width 21 height 7
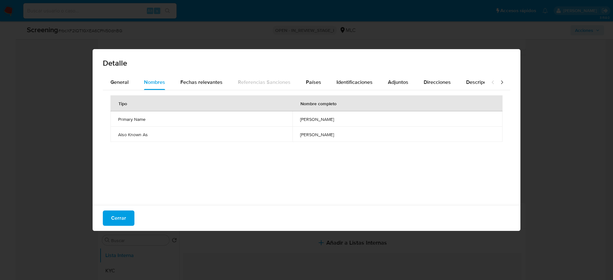
click at [292, 123] on td "[PERSON_NAME]" at bounding box center [397, 118] width 210 height 15
click at [298, 80] on button "Países" at bounding box center [313, 82] width 31 height 15
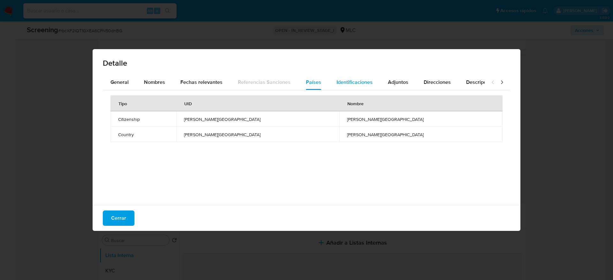
click at [341, 87] on div "Identificaciones" at bounding box center [354, 82] width 36 height 15
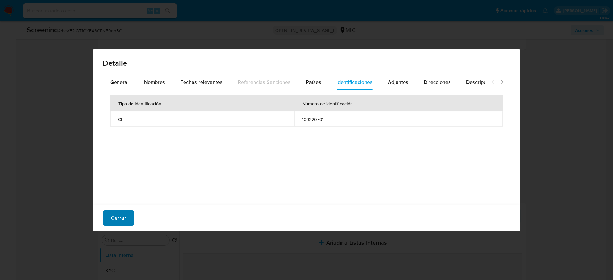
click at [123, 219] on span "Cerrar" at bounding box center [118, 218] width 15 height 14
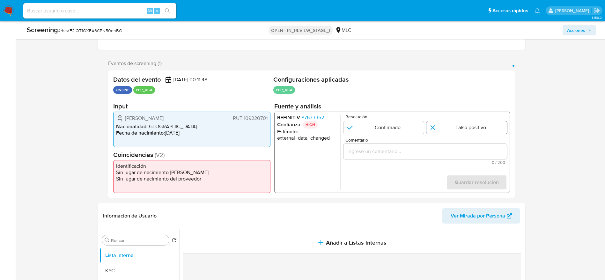
click at [438, 133] on input "1 de 1" at bounding box center [467, 127] width 81 height 13
radio input "true"
click at [433, 148] on input "Comentario" at bounding box center [425, 151] width 164 height 8
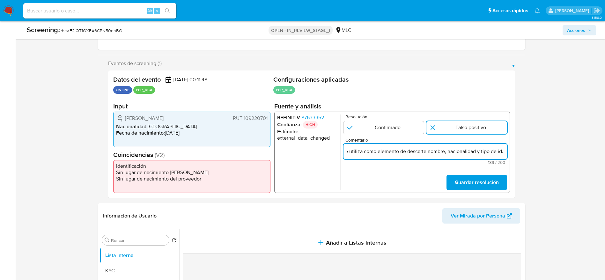
scroll to position [0, 280]
type input "Compara al usuario [PERSON_NAME] RUT 109220701 con el RCA "[PERSON_NAME]". Sin …"
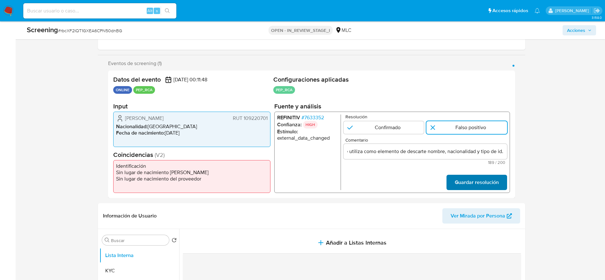
scroll to position [0, 0]
click at [500, 182] on button "Guardar resolución" at bounding box center [476, 182] width 61 height 15
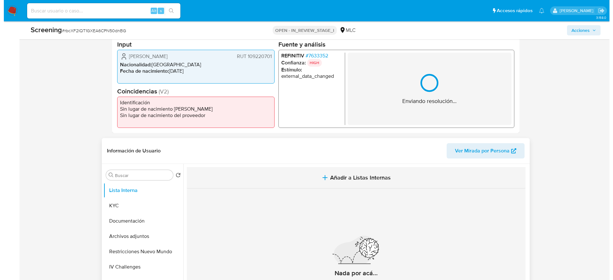
scroll to position [191, 0]
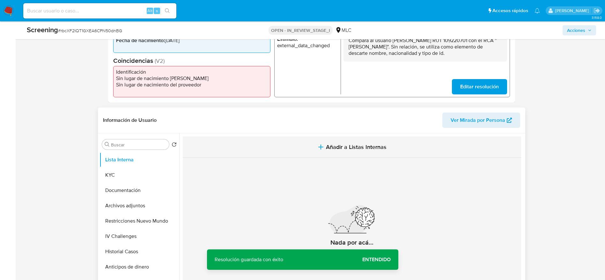
click at [302, 138] on button "Añadir a Listas Internas" at bounding box center [352, 147] width 339 height 21
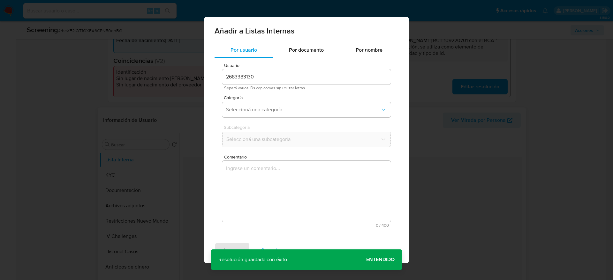
click at [297, 184] on textarea "Comentario" at bounding box center [306, 191] width 168 height 61
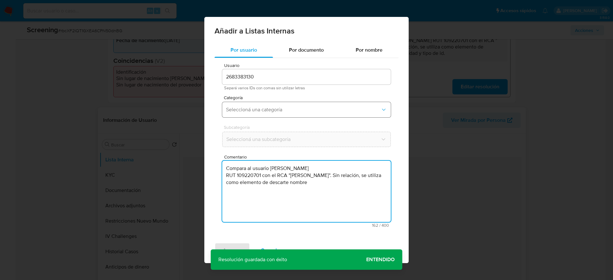
type textarea "Compara al usuario [PERSON_NAME] RUT 109220701 con el RCA "[PERSON_NAME]". Sin …"
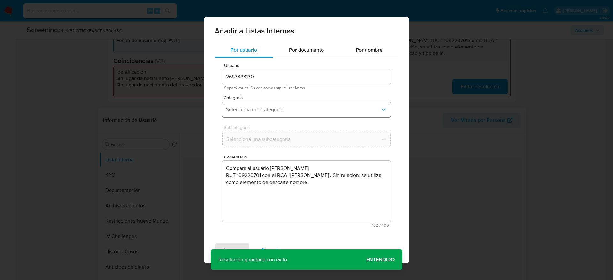
click at [308, 112] on span "Seleccioná una categoría" at bounding box center [303, 110] width 154 height 6
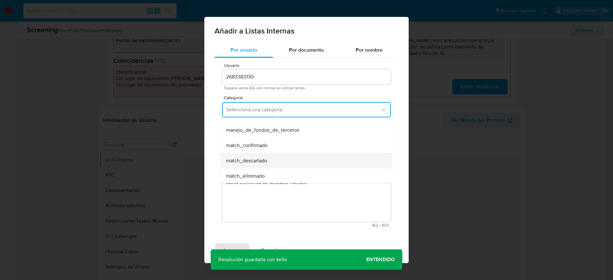
scroll to position [48, 0]
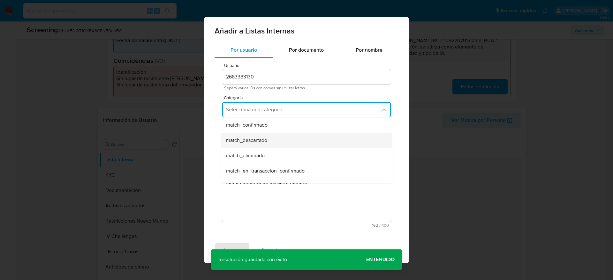
click at [294, 139] on div "match_descartado" at bounding box center [304, 140] width 157 height 15
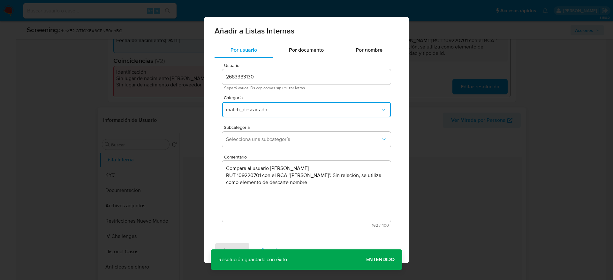
click at [294, 139] on span "Seleccioná una subcategoría" at bounding box center [303, 139] width 154 height 6
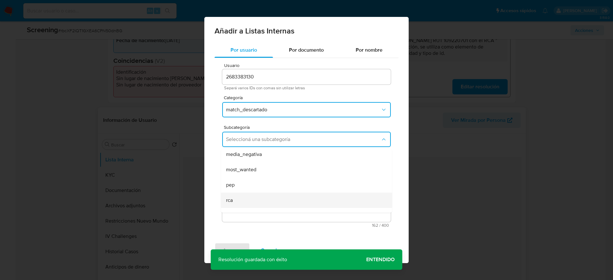
scroll to position [43, 0]
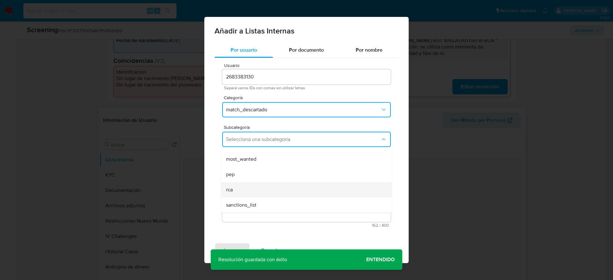
click at [271, 186] on div "rca" at bounding box center [304, 189] width 157 height 15
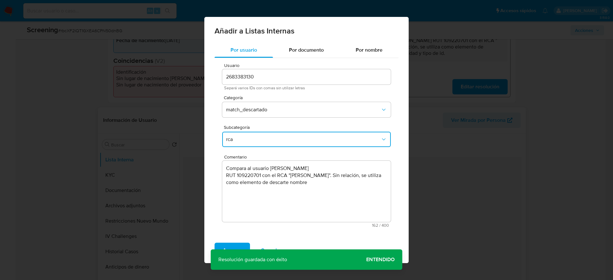
click at [232, 249] on span "Agregar" at bounding box center [232, 250] width 19 height 14
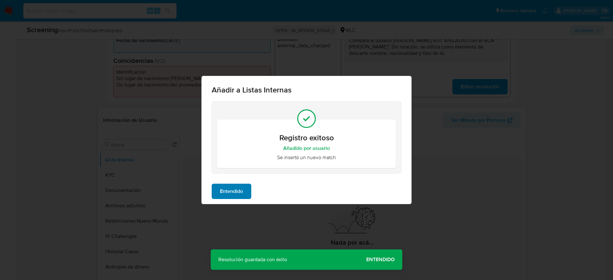
drag, startPoint x: 253, startPoint y: 187, endPoint x: 248, endPoint y: 188, distance: 5.8
click at [250, 188] on div "Entendido" at bounding box center [306, 192] width 210 height 26
click at [248, 188] on button "Entendido" at bounding box center [232, 191] width 40 height 15
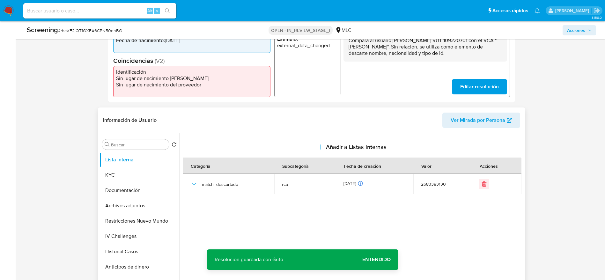
click at [447, 48] on p "Compara al usuario [PERSON_NAME] RUT 109220701 con el RCA "[PERSON_NAME]". Sin …" at bounding box center [424, 46] width 153 height 19
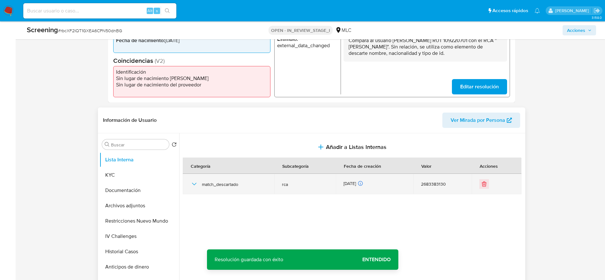
click at [194, 185] on icon "button" at bounding box center [194, 184] width 4 height 3
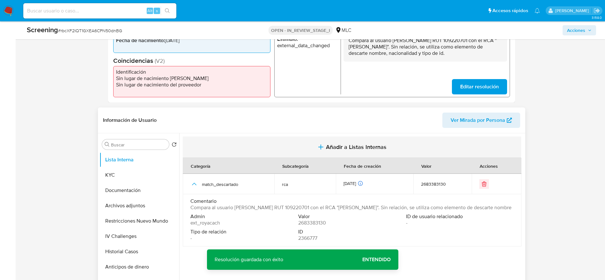
click at [328, 146] on span "Añadir a Listas Internas" at bounding box center [356, 147] width 61 height 7
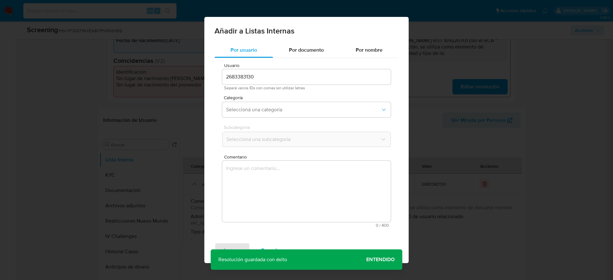
click at [295, 191] on textarea "Comentario" at bounding box center [306, 191] width 168 height 61
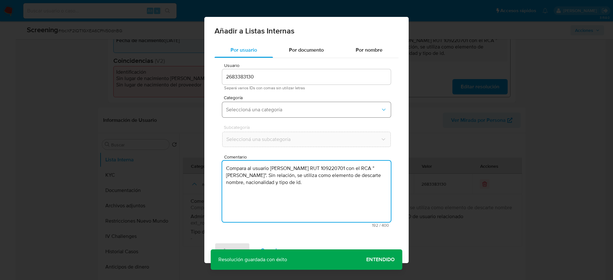
type textarea "Compara al usuario [PERSON_NAME] RUT 109220701 con el RCA "[PERSON_NAME]". Sin …"
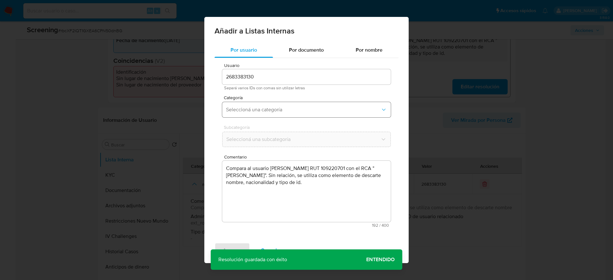
click at [279, 113] on button "Seleccioná una categoría" at bounding box center [306, 109] width 168 height 15
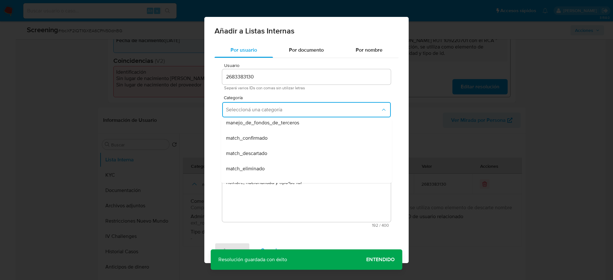
scroll to position [48, 0]
click at [273, 145] on div "match_descartado" at bounding box center [304, 140] width 157 height 15
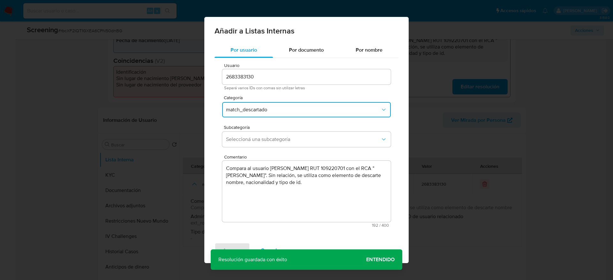
click at [273, 145] on button "Seleccioná una subcategoría" at bounding box center [306, 139] width 168 height 15
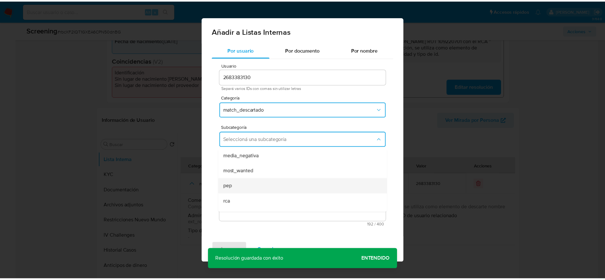
scroll to position [43, 0]
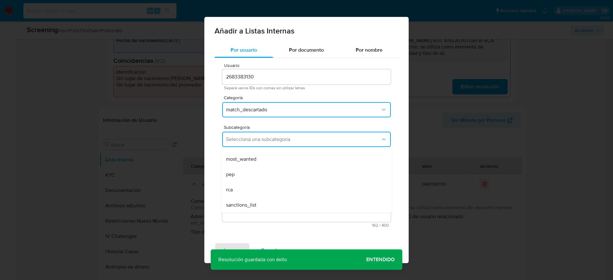
click at [252, 190] on div "rca" at bounding box center [304, 189] width 157 height 15
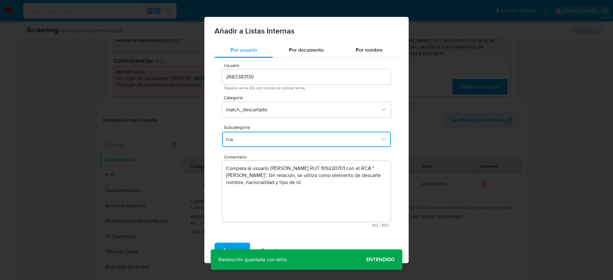
click at [234, 242] on div "Agregar Cancelar" at bounding box center [306, 251] width 204 height 26
click at [234, 244] on span "Agregar" at bounding box center [232, 250] width 19 height 14
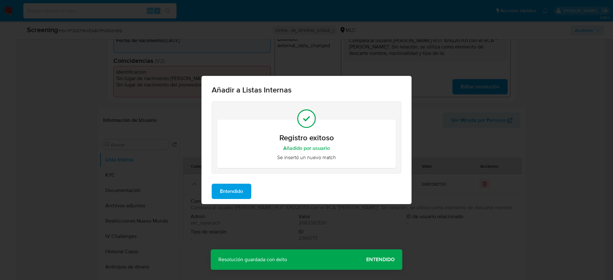
click at [246, 190] on button "Entendido" at bounding box center [232, 191] width 40 height 15
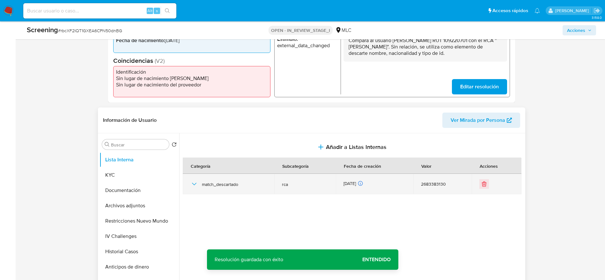
click at [191, 183] on icon "button" at bounding box center [194, 184] width 8 height 8
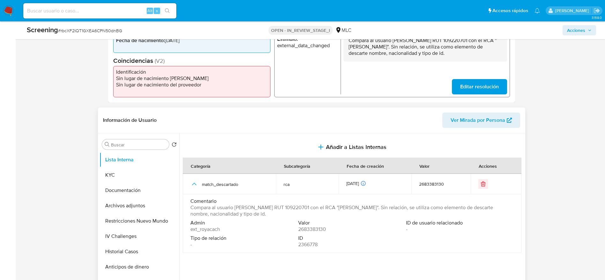
drag, startPoint x: 260, startPoint y: 210, endPoint x: 331, endPoint y: 210, distance: 71.5
click at [331, 210] on span "Compara al usuario Raquel Ivonne Gallardo Molina RUT 109220701 con el RCA "haro…" at bounding box center [351, 211] width 322 height 13
click at [332, 216] on span "Compara al usuario Raquel Ivonne Gallardo Molina RUT 109220701 con el RCA "haro…" at bounding box center [351, 211] width 322 height 13
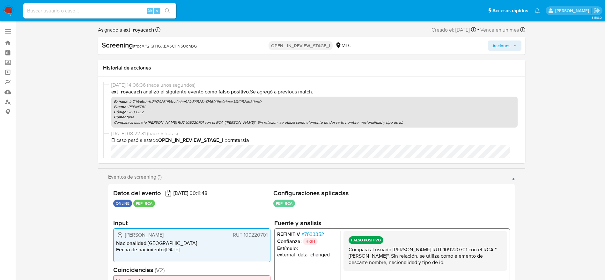
click at [496, 45] on span "Acciones" at bounding box center [502, 46] width 18 height 10
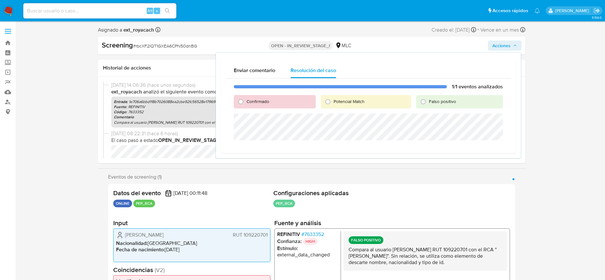
click at [429, 100] on label "Falso positivo" at bounding box center [443, 102] width 28 height 6
click at [429, 100] on input "Falso positivo" at bounding box center [423, 102] width 10 height 10
radio input "true"
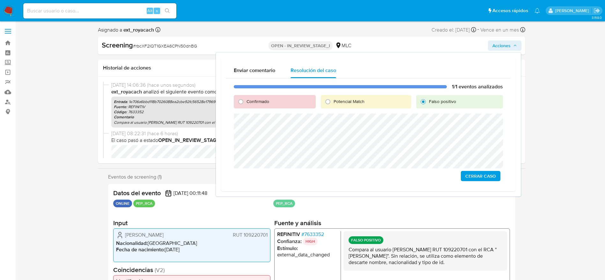
click at [491, 184] on div "1/1 eventos analizados Confirmado Potencial Match Falso positivo Cerrar Caso" at bounding box center [368, 132] width 285 height 108
click at [491, 174] on span "Cerrar Caso" at bounding box center [481, 176] width 31 height 9
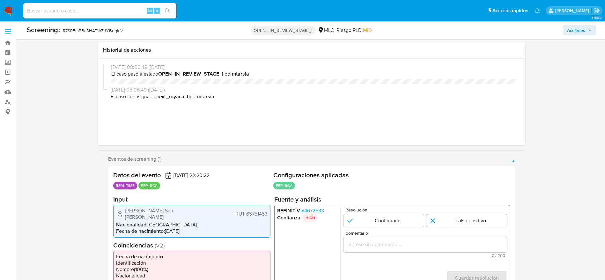
select select "10"
click at [122, 33] on span "# LR7SPEmPBcSHATWZ4YBqgieV" at bounding box center [90, 30] width 65 height 6
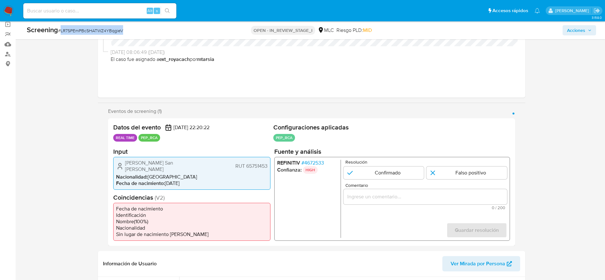
click at [122, 33] on span "# LR7SPEmPBcSHATWZ4YBqgieV" at bounding box center [90, 30] width 65 height 6
copy span "LR7SPEmPBcSHATWZ4YBqgieV"
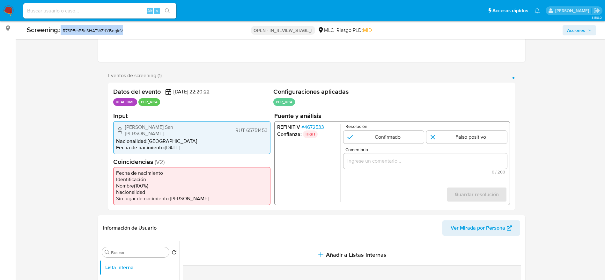
scroll to position [96, 0]
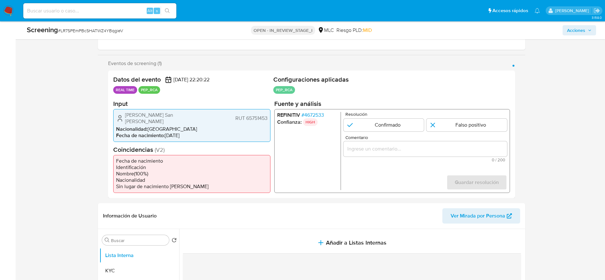
click at [324, 117] on span "# 4672533" at bounding box center [312, 115] width 23 height 6
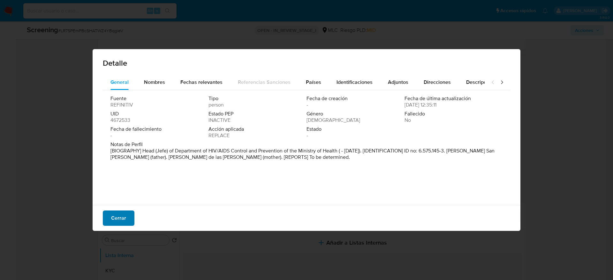
click at [110, 212] on button "Cerrar" at bounding box center [119, 218] width 32 height 15
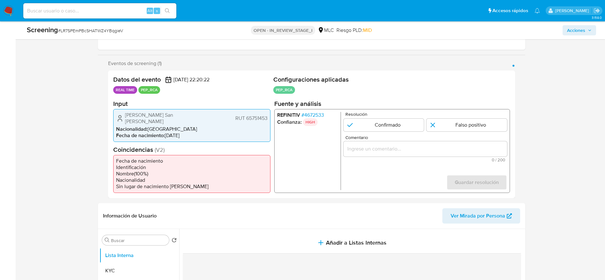
drag, startPoint x: 121, startPoint y: 119, endPoint x: 268, endPoint y: 118, distance: 147.4
click at [268, 118] on div "Ana María San Martín Venegas RUT 65751453 Nacionalidad : Chile Fecha de nacimie…" at bounding box center [191, 125] width 157 height 33
click at [312, 113] on span "# 4672533" at bounding box center [312, 115] width 23 height 6
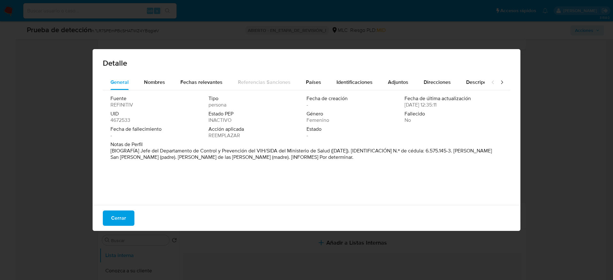
drag, startPoint x: 140, startPoint y: 151, endPoint x: 330, endPoint y: 154, distance: 189.9
click at [330, 154] on font "[BIOGRAFÍA] Jefe del Departamento de Control y Prevención del VIH/SIDA del Mini…" at bounding box center [300, 154] width 381 height 14
click at [128, 212] on button "Cerrar" at bounding box center [119, 218] width 32 height 15
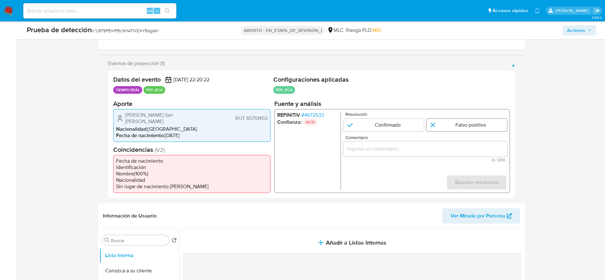
click at [448, 128] on input "1 de 1" at bounding box center [467, 124] width 81 height 13
radio input "true"
click at [450, 148] on input "Comentario" at bounding box center [425, 149] width 164 height 8
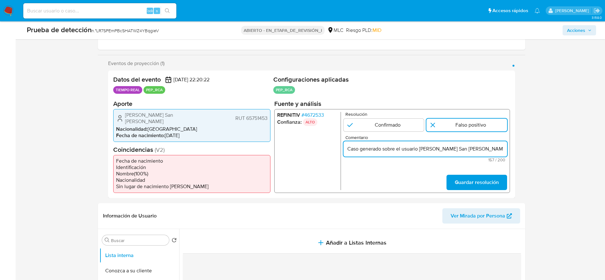
scroll to position [0, 208]
type input "Caso generado sobre el usuario Ana María San Martín Venegas RUT 65751453 por co…"
click at [474, 183] on span "Guardar resolución" at bounding box center [477, 182] width 44 height 14
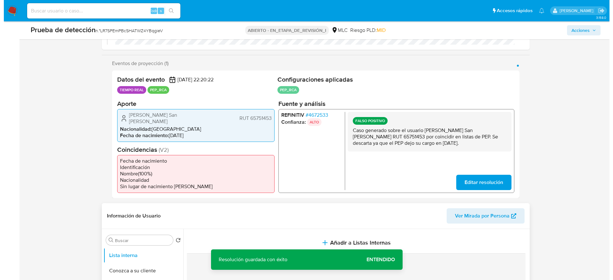
scroll to position [191, 0]
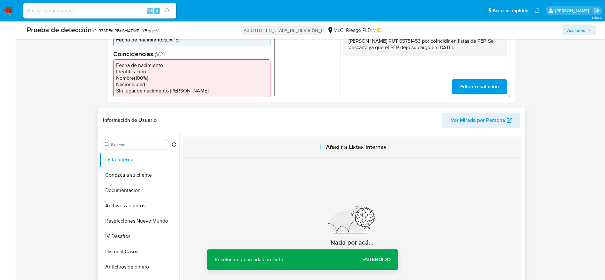
drag, startPoint x: 362, startPoint y: 145, endPoint x: 362, endPoint y: 148, distance: 3.5
click at [362, 148] on button "Añadir a Listas Internas" at bounding box center [352, 147] width 339 height 21
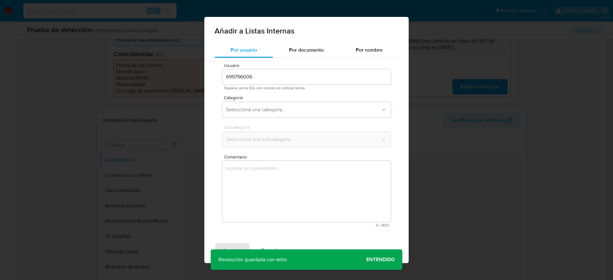
click at [337, 190] on textarea "Comentario" at bounding box center [306, 191] width 168 height 61
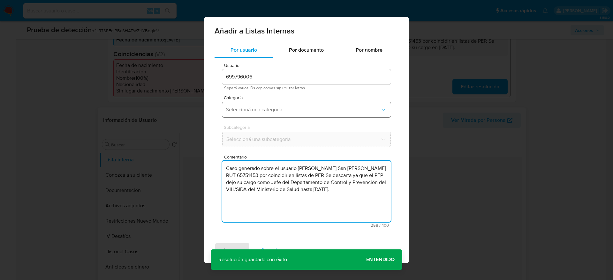
type textarea "Caso generado sobre el usuario Ana María San Martín Venegas RUT 65751453 por co…"
click at [305, 108] on span "Seleccioná una categoría" at bounding box center [303, 110] width 154 height 6
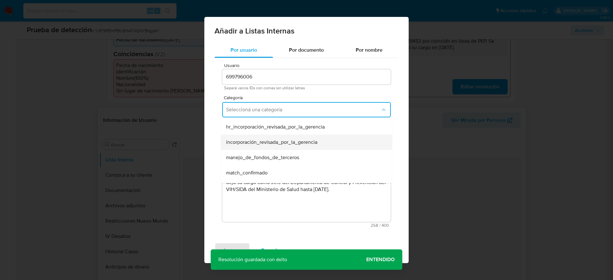
scroll to position [48, 0]
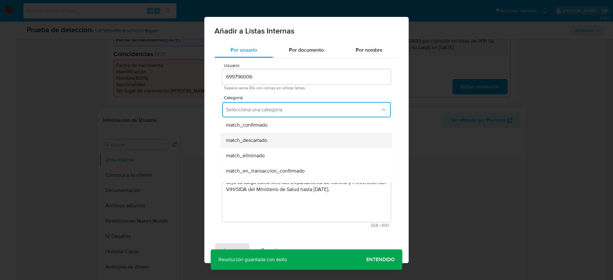
click at [281, 140] on div "match_descartado" at bounding box center [304, 140] width 157 height 15
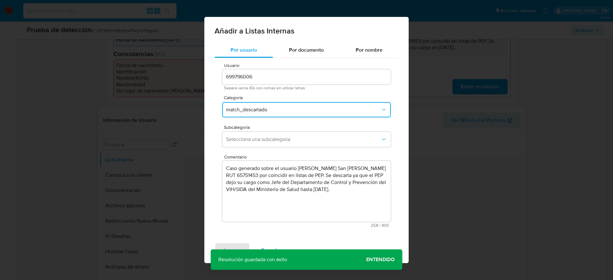
click at [281, 140] on span "Seleccioná una subcategoría" at bounding box center [303, 139] width 154 height 6
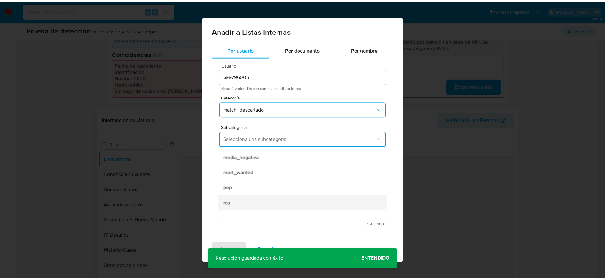
scroll to position [43, 0]
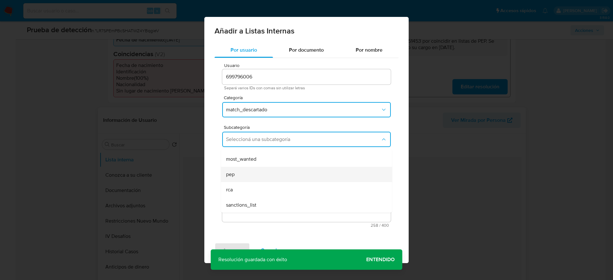
click at [261, 176] on div "pep" at bounding box center [304, 174] width 157 height 15
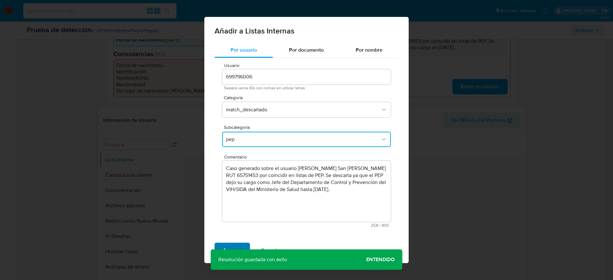
click at [234, 245] on span "Agregar" at bounding box center [232, 250] width 19 height 14
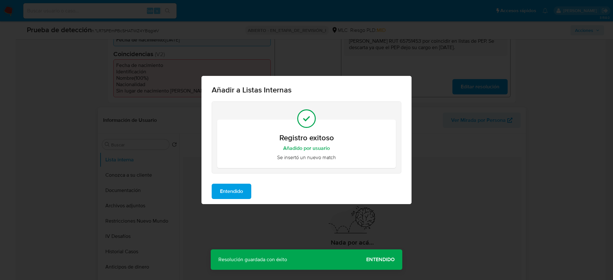
click at [231, 194] on span "Entendido" at bounding box center [231, 191] width 23 height 14
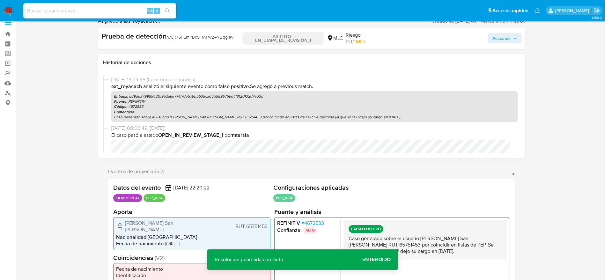
scroll to position [0, 0]
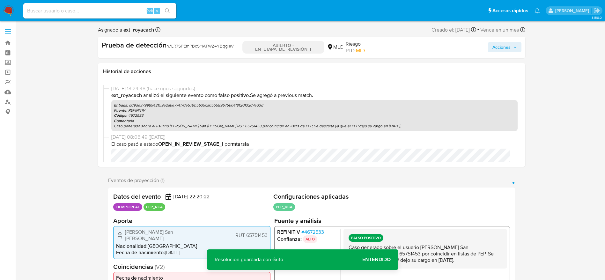
click at [521, 53] on div "Acciones" at bounding box center [452, 48] width 138 height 14
click at [510, 50] on span "Acciones" at bounding box center [502, 47] width 18 height 10
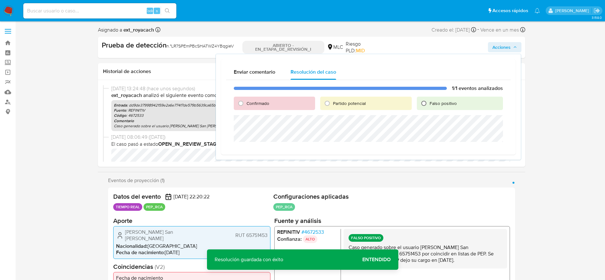
click at [424, 108] on input "Falso positivo" at bounding box center [424, 103] width 10 height 10
radio input "true"
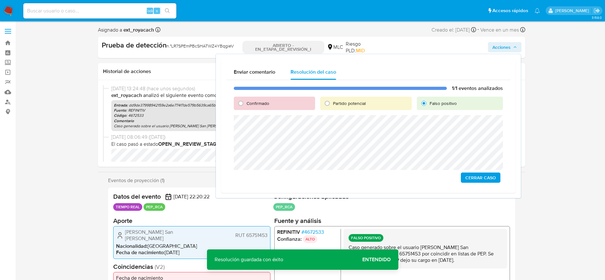
click at [477, 182] on span "Cerrar Caso" at bounding box center [481, 177] width 31 height 9
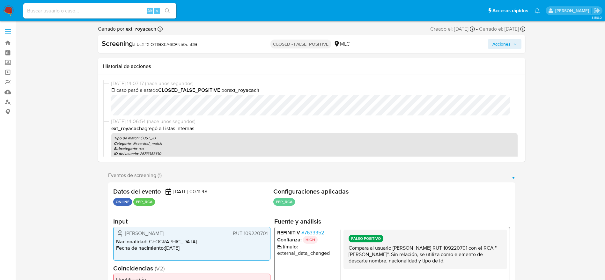
select select "10"
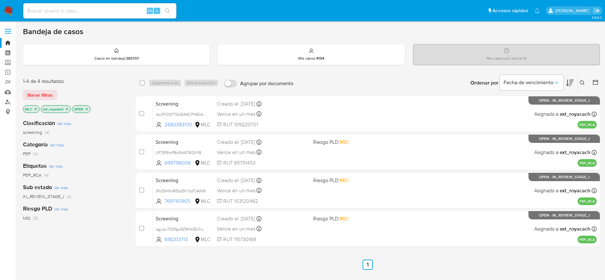
scroll to position [61, 0]
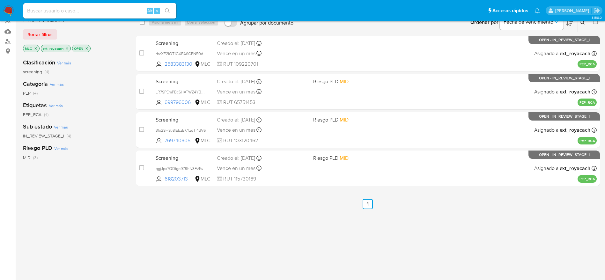
drag, startPoint x: 7, startPoint y: 11, endPoint x: 11, endPoint y: 6, distance: 6.6
click at [7, 11] on img at bounding box center [8, 10] width 11 height 11
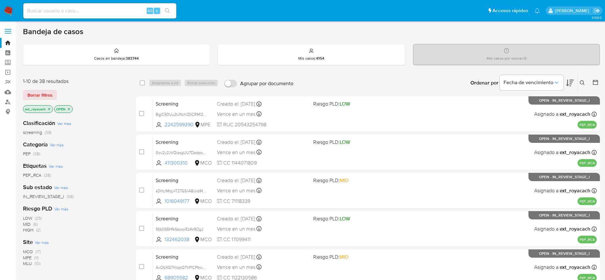
scroll to position [48, 0]
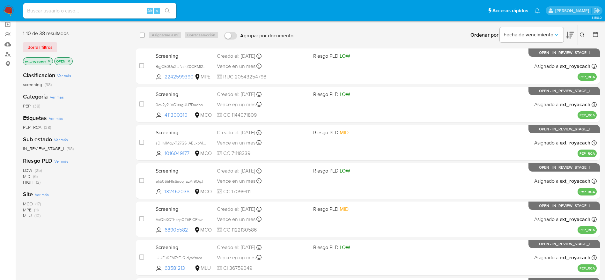
click at [31, 211] on span "MPE" at bounding box center [27, 210] width 9 height 6
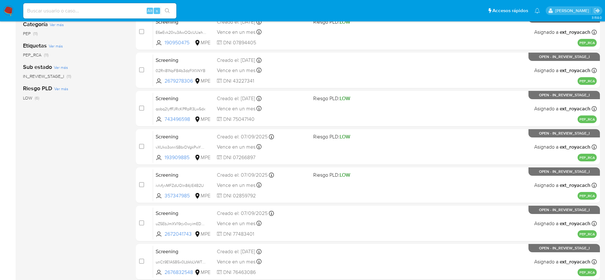
scroll to position [247, 0]
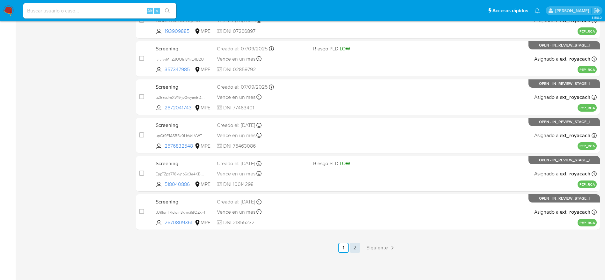
click at [356, 249] on link "2" at bounding box center [355, 248] width 10 height 10
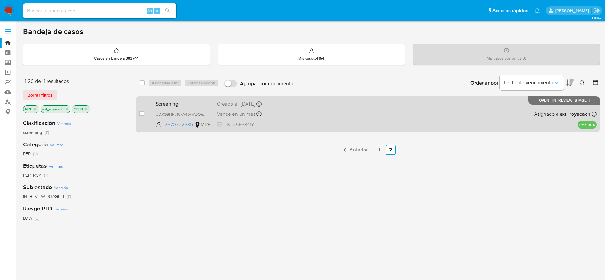
click at [277, 112] on div "Vence en un mes Vence el [DATE] 13:55:33" at bounding box center [262, 114] width 91 height 9
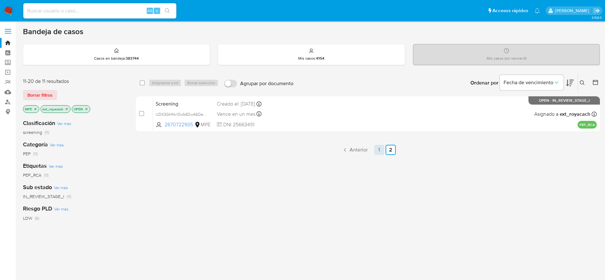
click at [376, 151] on link "1" at bounding box center [379, 150] width 10 height 10
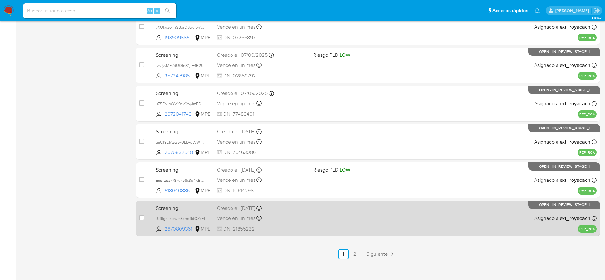
scroll to position [247, 0]
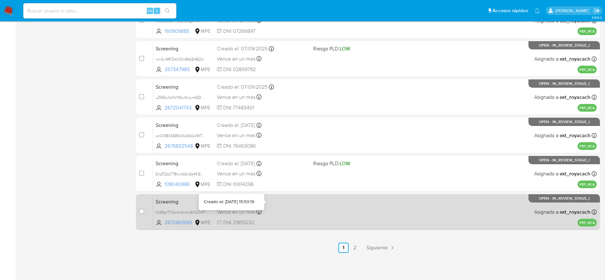
click at [269, 214] on div "Vence en un mes Vence el [DATE] 15:53:19" at bounding box center [262, 212] width 91 height 9
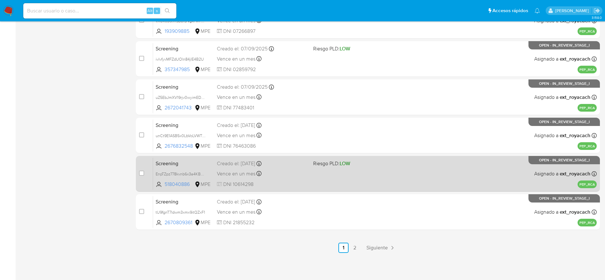
click at [237, 170] on span "Vence en un mes" at bounding box center [236, 173] width 39 height 7
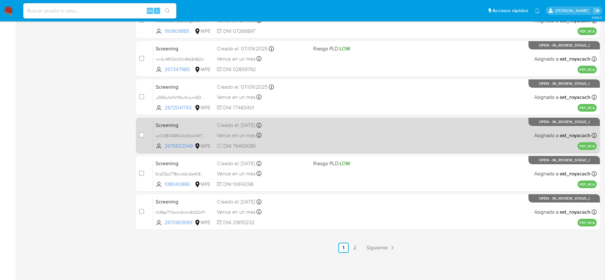
click at [229, 135] on span "Vence en un mes" at bounding box center [236, 135] width 39 height 7
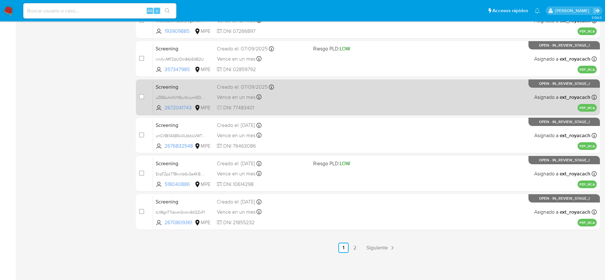
click at [244, 95] on span "Vence en un mes" at bounding box center [236, 97] width 39 height 7
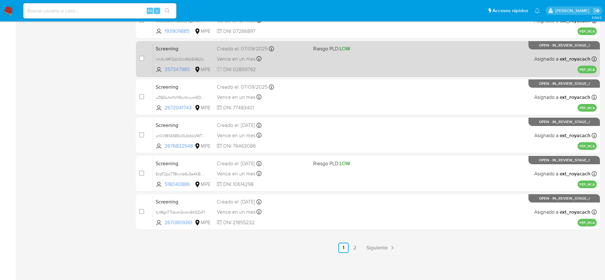
click at [257, 52] on div "Creado el: [DATE] Creado el: [DATE] 15:03:55" at bounding box center [262, 48] width 91 height 7
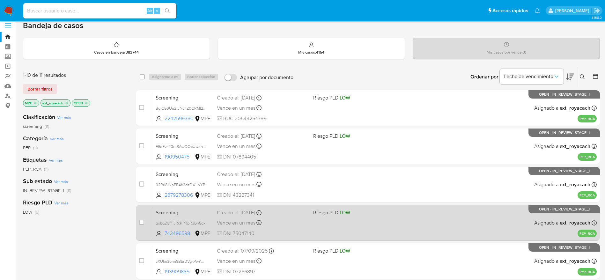
scroll to position [0, 0]
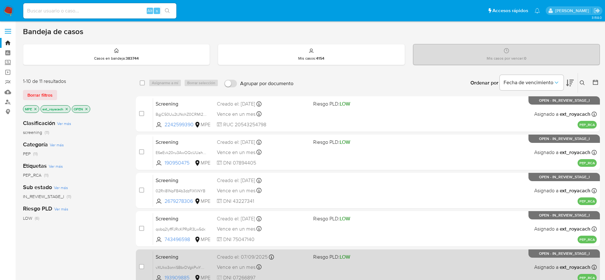
click at [265, 258] on div "Creado el: [DATE] Creado el: [DATE] 18:13:51" at bounding box center [262, 257] width 91 height 7
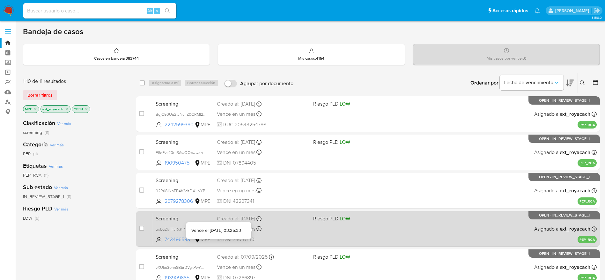
click at [263, 234] on div "Screening qobq2lyffFJRcKPRpR3Lw5dx 743496598 MPE Riesgo PLD: LOW Creado el: [DA…" at bounding box center [375, 229] width 444 height 32
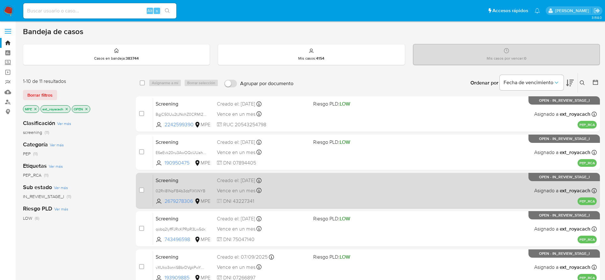
click at [248, 194] on div "Vence en un mes Vence el [DATE] 05:40:52" at bounding box center [262, 190] width 91 height 9
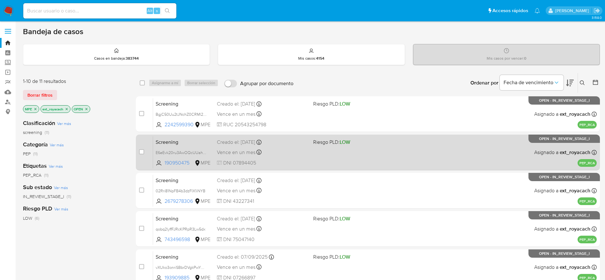
click at [270, 152] on div "Vence en un mes Vence el [DATE] 20:40:18" at bounding box center [262, 152] width 91 height 9
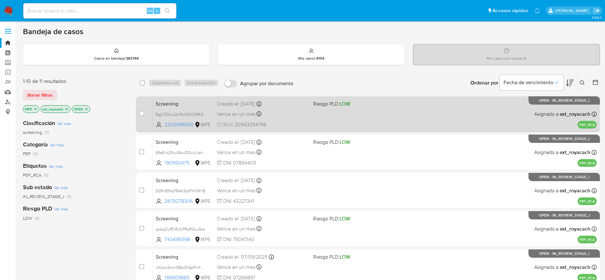
click at [316, 123] on div "Screening BgjC50Uu2tJNchZ0CRMl23gO 2242599390 MPE Riesgo PLD: LOW Creado el: [D…" at bounding box center [375, 114] width 444 height 32
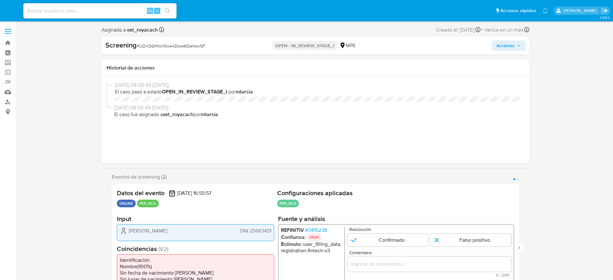
select select "10"
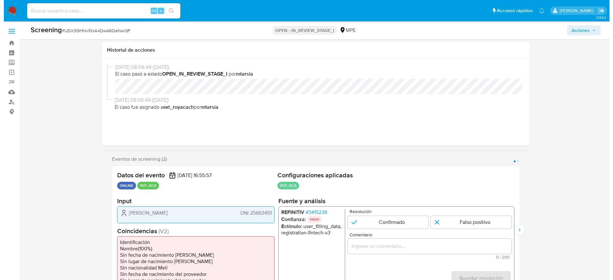
scroll to position [96, 0]
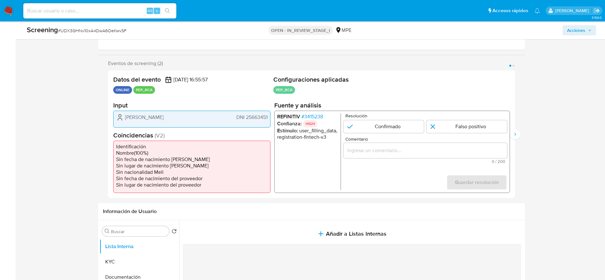
click at [316, 115] on span "# 3415238" at bounding box center [312, 117] width 22 height 6
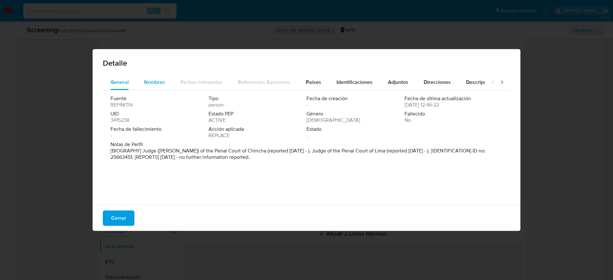
click at [151, 76] on div "Nombres" at bounding box center [154, 82] width 21 height 15
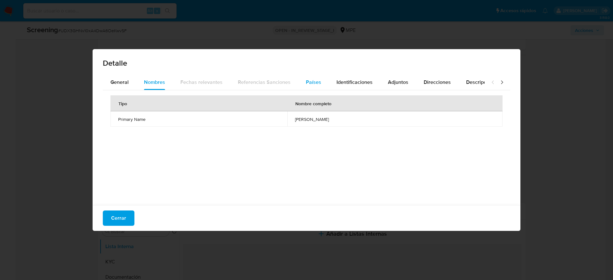
click at [302, 84] on button "Países" at bounding box center [313, 82] width 31 height 15
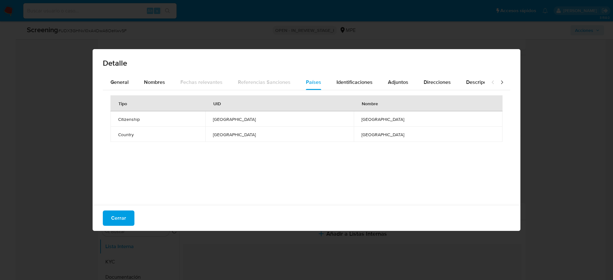
click at [120, 74] on div "Detalle" at bounding box center [307, 62] width 428 height 26
click at [120, 81] on span "General" at bounding box center [119, 81] width 18 height 7
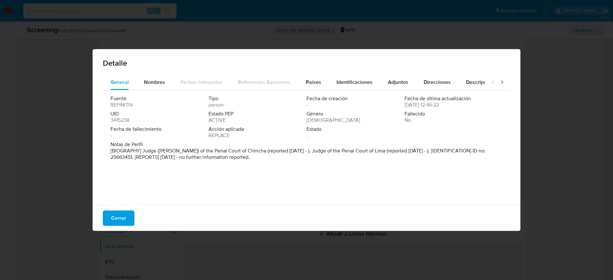
drag, startPoint x: 150, startPoint y: 155, endPoint x: 265, endPoint y: 158, distance: 114.6
click at [265, 158] on p "[BIOGRAPHY] Judge ([PERSON_NAME]) of the Penal Court of Chincha (reported [DATE…" at bounding box center [305, 154] width 391 height 13
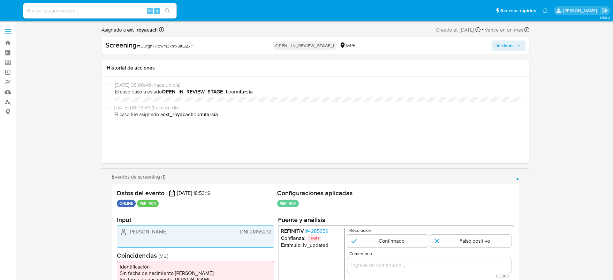
select select "10"
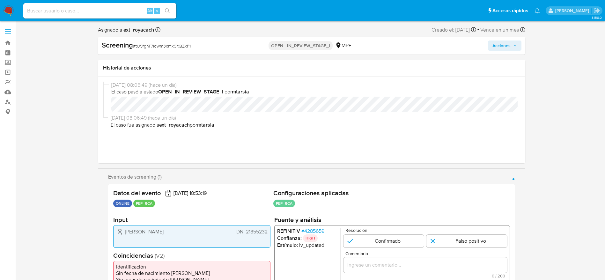
click at [304, 229] on span "# 4285659" at bounding box center [312, 231] width 23 height 6
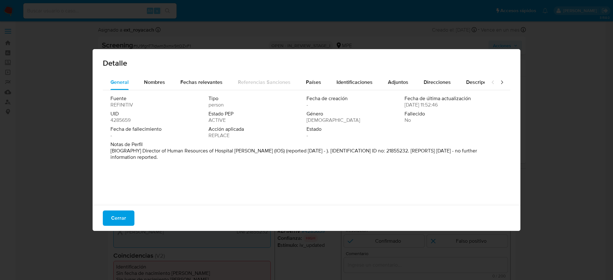
click at [303, 70] on div "Detalle" at bounding box center [307, 62] width 428 height 26
click at [306, 75] on div "Países" at bounding box center [313, 82] width 15 height 15
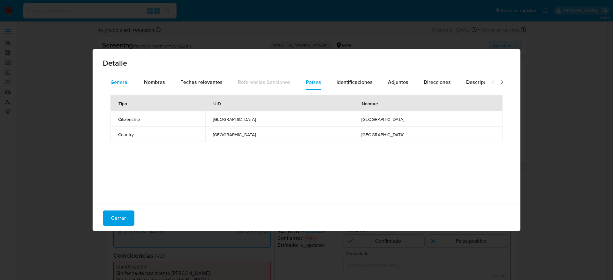
click at [118, 86] on span "General" at bounding box center [119, 81] width 18 height 7
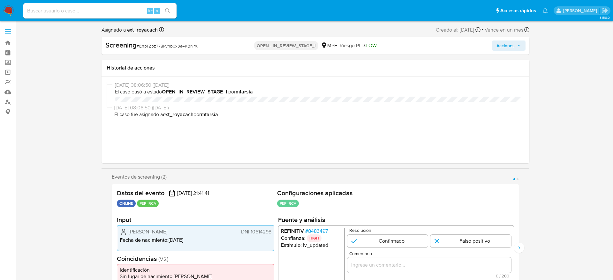
select select "10"
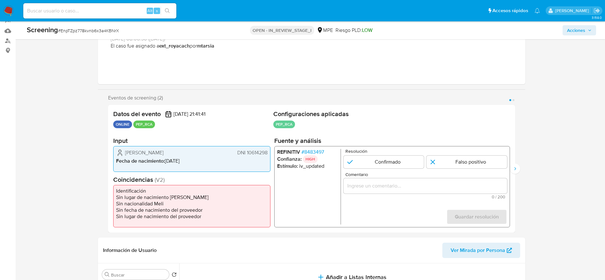
scroll to position [96, 0]
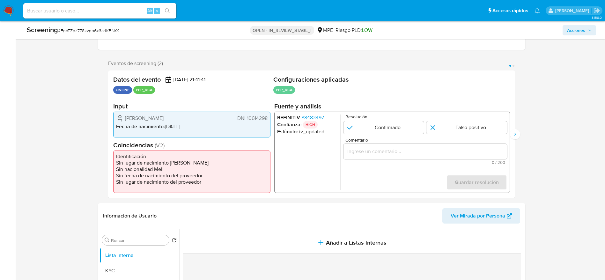
click at [326, 113] on div "REFINITIV # 8483497 Confianza: HIGH Estímulo : iv_updated Resolución Confirmado…" at bounding box center [392, 152] width 236 height 81
click at [324, 115] on span "# 8483497" at bounding box center [312, 118] width 23 height 6
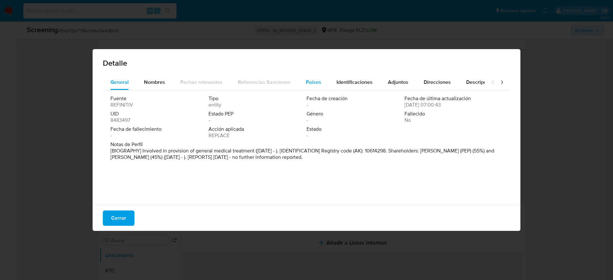
drag, startPoint x: 316, startPoint y: 79, endPoint x: 315, endPoint y: 82, distance: 3.6
click at [316, 79] on span "Países" at bounding box center [313, 81] width 15 height 7
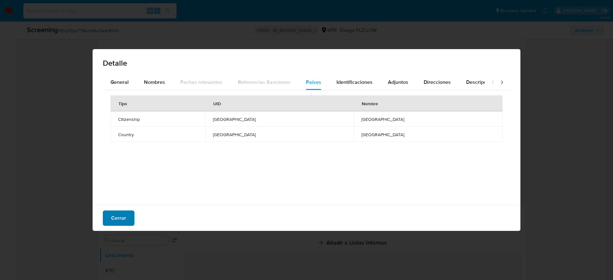
click at [123, 221] on span "Cerrar" at bounding box center [118, 218] width 15 height 14
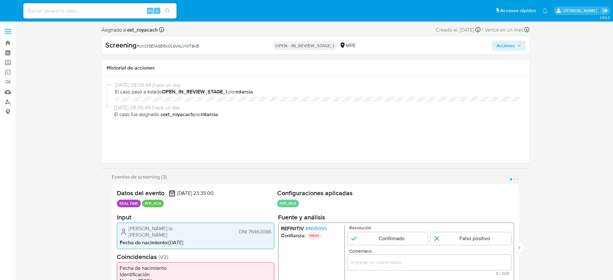
select select "10"
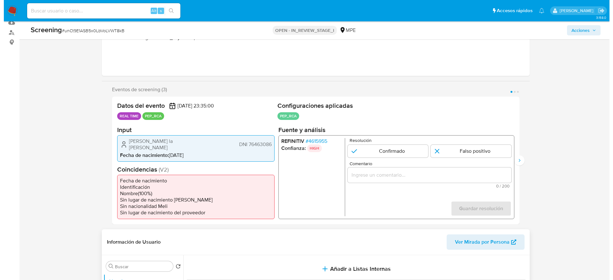
scroll to position [96, 0]
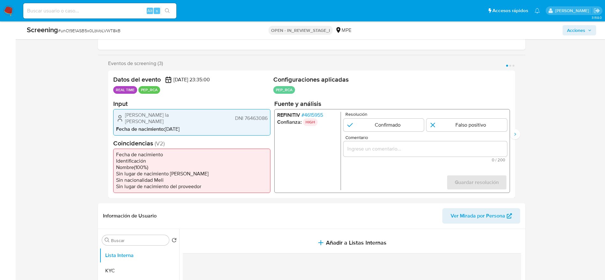
click at [318, 118] on span "# 4615955" at bounding box center [312, 115] width 22 height 6
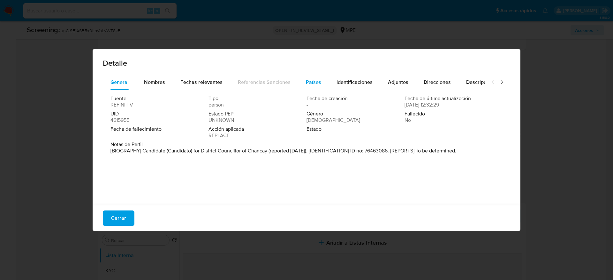
click at [303, 77] on button "Países" at bounding box center [313, 82] width 31 height 15
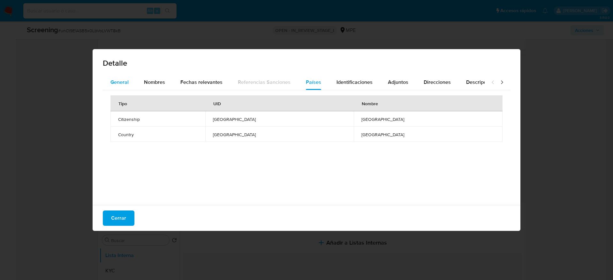
click at [127, 81] on span "General" at bounding box center [119, 81] width 18 height 7
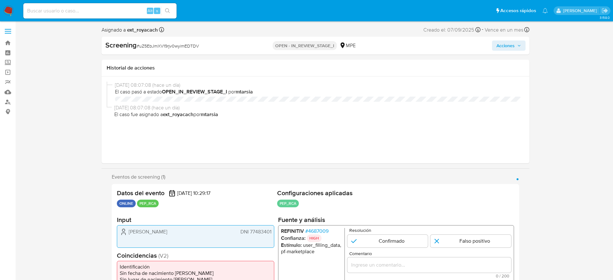
select select "10"
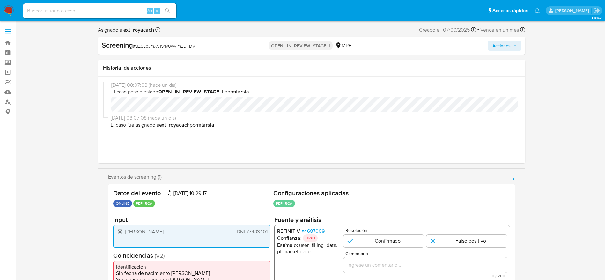
click at [313, 232] on span "# 4687009" at bounding box center [312, 231] width 23 height 6
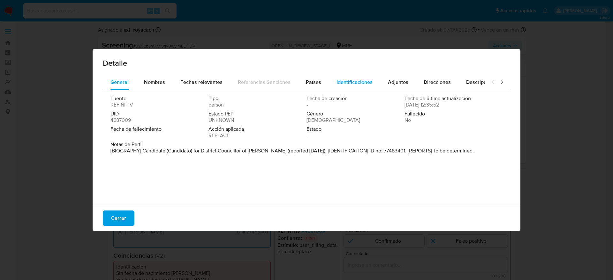
click at [329, 78] on button "Identificaciones" at bounding box center [354, 82] width 51 height 15
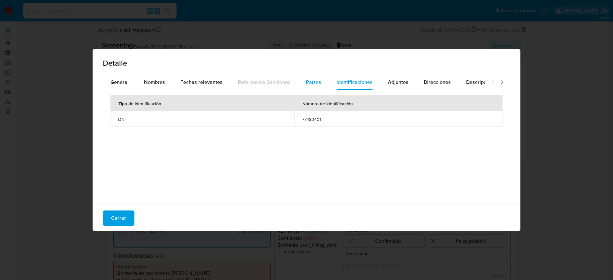
click at [307, 78] on span "Países" at bounding box center [313, 81] width 15 height 7
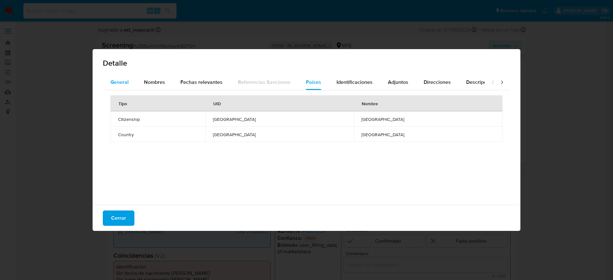
click at [116, 85] on span "General" at bounding box center [119, 81] width 18 height 7
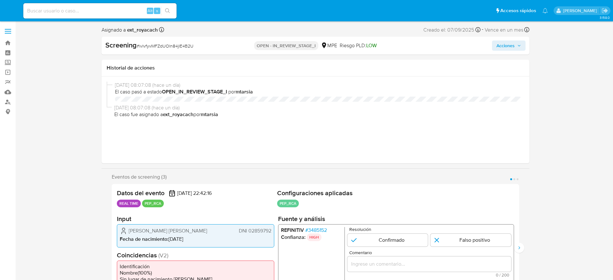
select select "10"
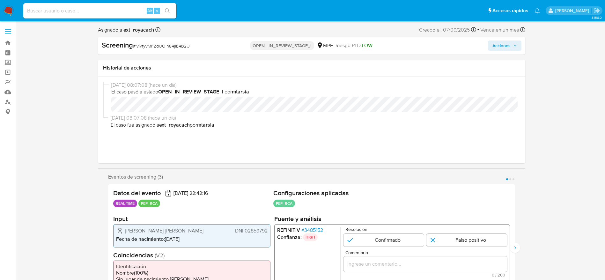
click at [309, 227] on span "# 3485152" at bounding box center [312, 230] width 22 height 6
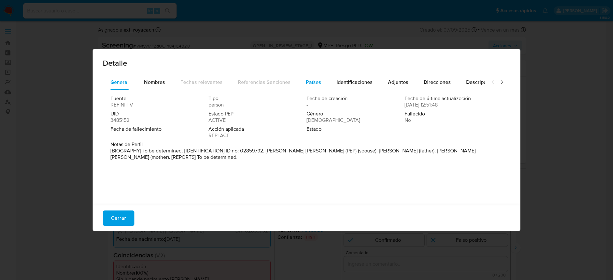
click at [311, 79] on span "Países" at bounding box center [313, 81] width 15 height 7
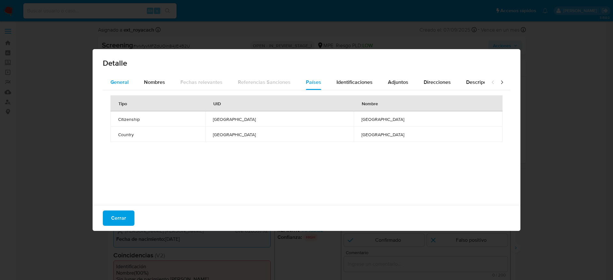
click at [125, 83] on span "General" at bounding box center [119, 81] width 18 height 7
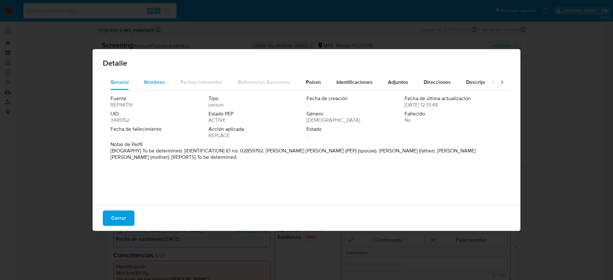
drag, startPoint x: 159, startPoint y: 81, endPoint x: 137, endPoint y: 86, distance: 22.4
click at [159, 82] on span "Nombres" at bounding box center [154, 81] width 21 height 7
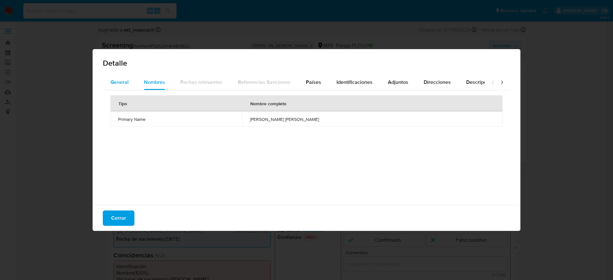
click at [133, 86] on button "General" at bounding box center [120, 82] width 34 height 15
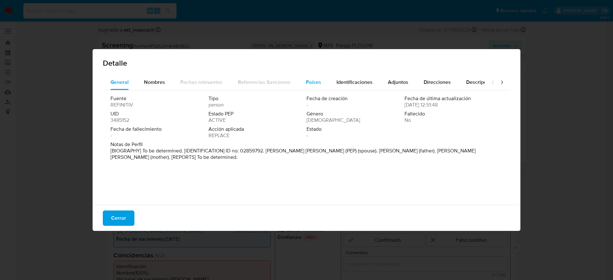
click at [318, 81] on button "Países" at bounding box center [313, 82] width 31 height 15
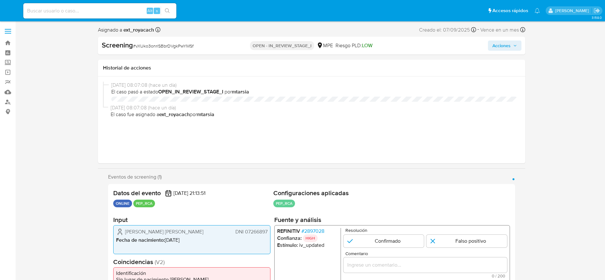
select select "10"
click at [312, 228] on span "# 2897028" at bounding box center [312, 231] width 23 height 6
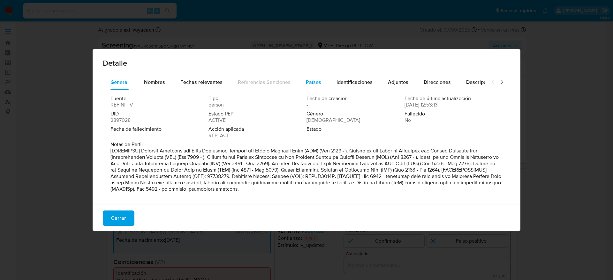
click at [308, 89] on div "Países" at bounding box center [313, 82] width 15 height 15
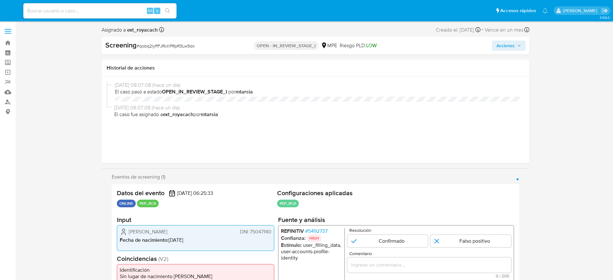
select select "10"
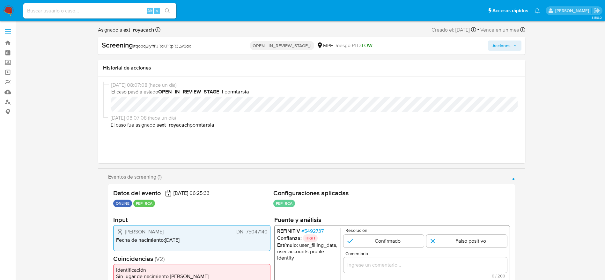
click at [315, 229] on span "# 5492737" at bounding box center [312, 231] width 22 height 6
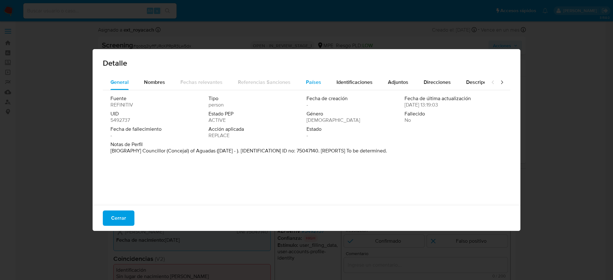
click at [313, 89] on div "Países" at bounding box center [313, 82] width 15 height 15
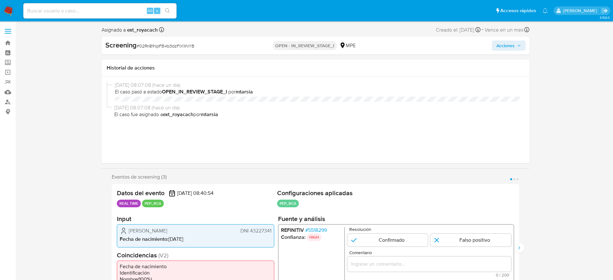
select select "10"
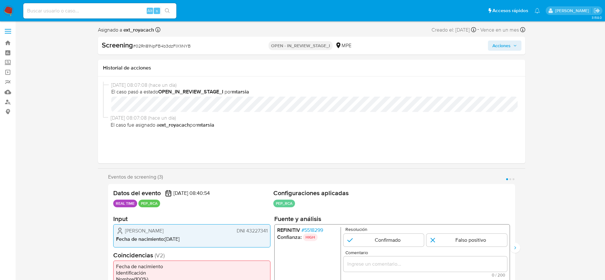
click at [313, 230] on span "# 5518299" at bounding box center [312, 230] width 22 height 6
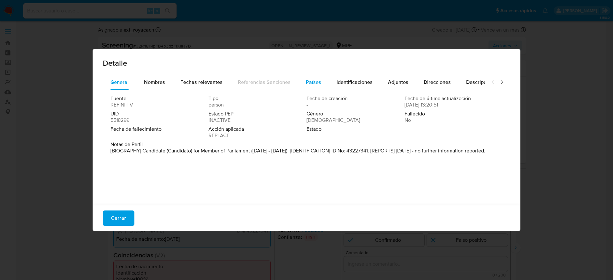
click at [315, 77] on div "Países" at bounding box center [313, 82] width 15 height 15
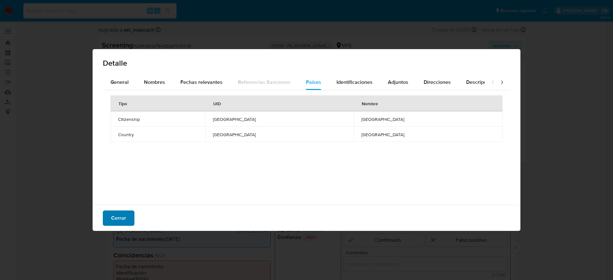
click at [120, 213] on span "Cerrar" at bounding box center [118, 218] width 15 height 14
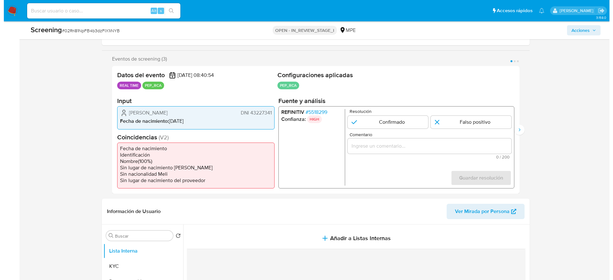
scroll to position [48, 0]
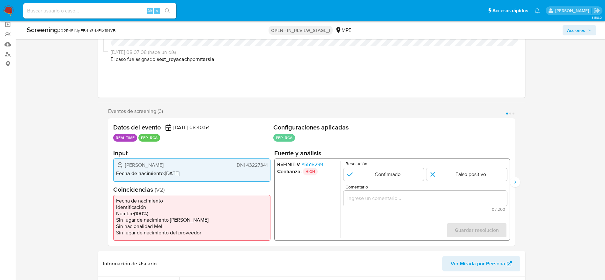
click at [321, 164] on span "# 5518299" at bounding box center [312, 164] width 22 height 6
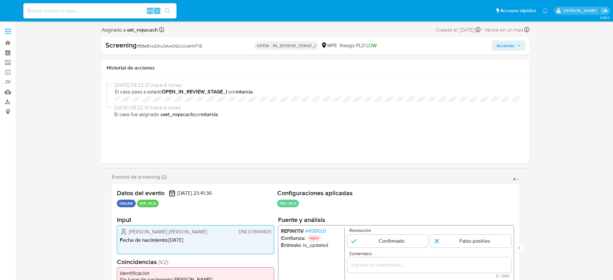
select select "10"
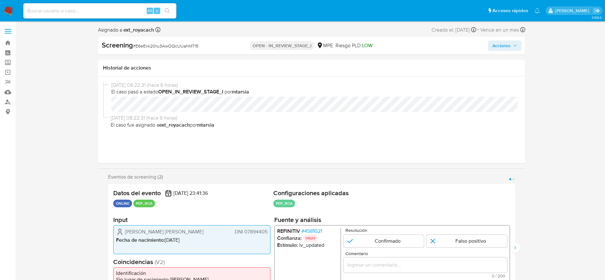
click at [322, 228] on span "# 4581021" at bounding box center [311, 231] width 21 height 6
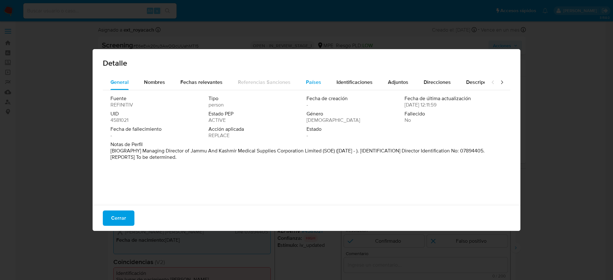
click at [313, 81] on span "Países" at bounding box center [313, 81] width 15 height 7
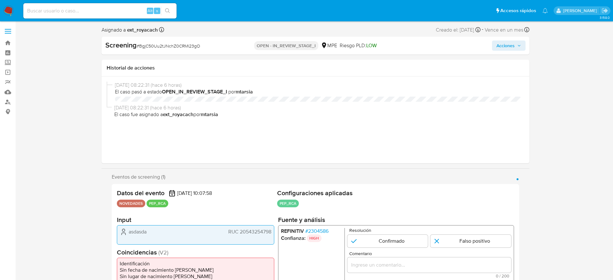
select select "10"
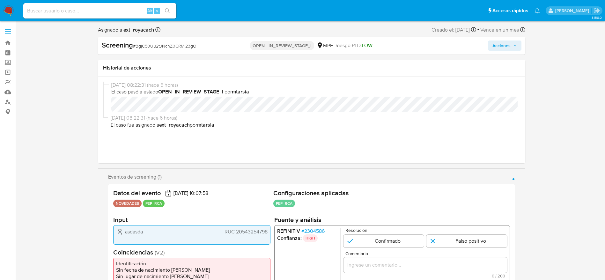
click at [318, 232] on span "# 2304586" at bounding box center [312, 231] width 23 height 6
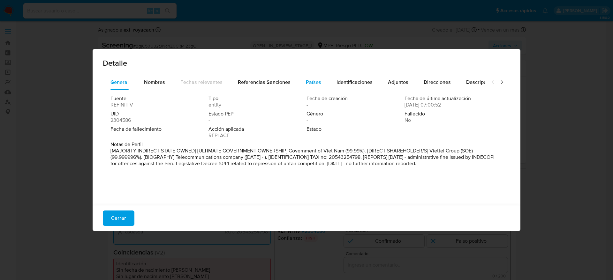
click at [306, 86] on span "Países" at bounding box center [313, 81] width 15 height 7
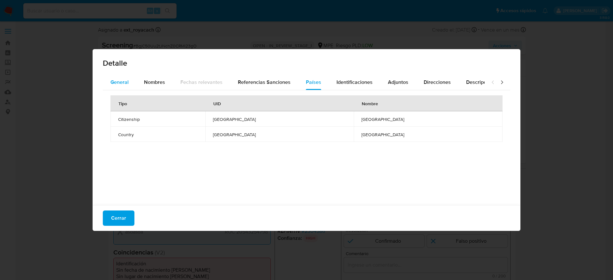
click at [134, 79] on button "General" at bounding box center [120, 82] width 34 height 15
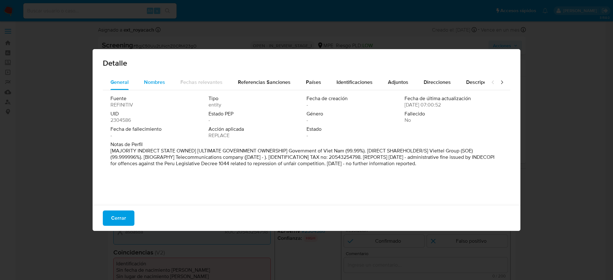
click at [155, 79] on span "Nombres" at bounding box center [154, 81] width 21 height 7
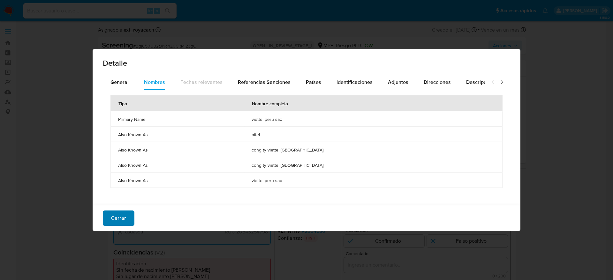
click at [110, 215] on button "Cerrar" at bounding box center [119, 218] width 32 height 15
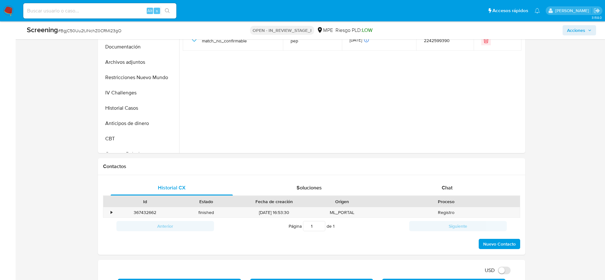
scroll to position [191, 0]
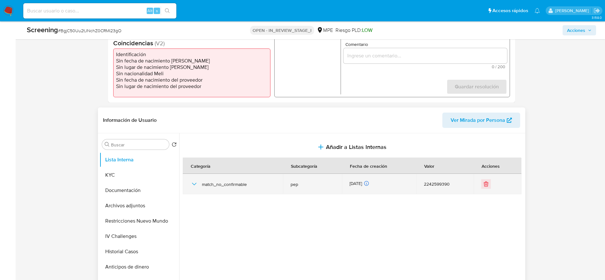
click at [192, 184] on icon "button" at bounding box center [194, 184] width 8 height 8
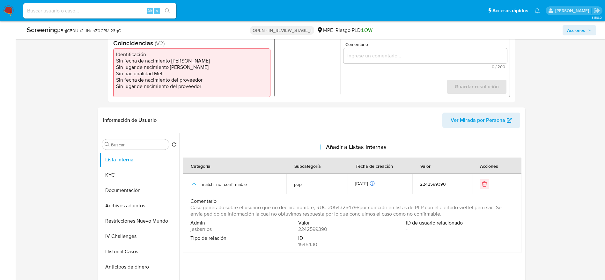
click at [79, 32] on span "# BgjC50Uu2tJNchZ0CRMl23gO" at bounding box center [89, 30] width 63 height 6
copy span "BgjC50Uu2tJNchZ0CRMl23gO"
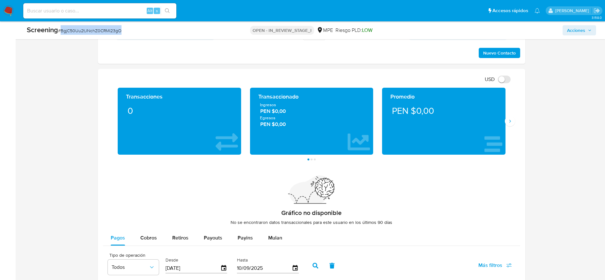
scroll to position [430, 0]
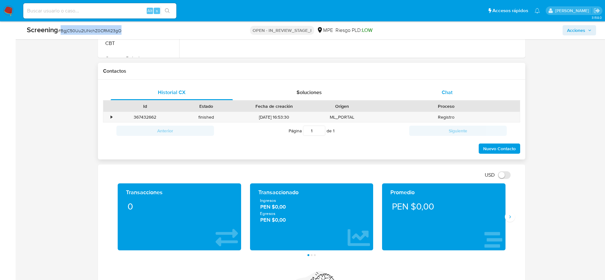
click at [445, 90] on span "Chat" at bounding box center [447, 92] width 11 height 7
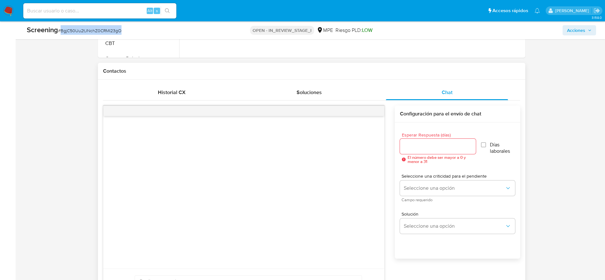
click at [433, 146] on input "Esperar Respuesta (días)" at bounding box center [438, 146] width 76 height 8
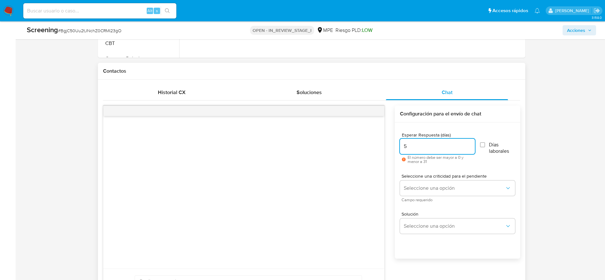
type input "5"
click at [490, 143] on span "Días laborales" at bounding box center [502, 148] width 26 height 13
click at [485, 143] on input "Días laborales" at bounding box center [482, 144] width 5 height 5
checkbox input "true"
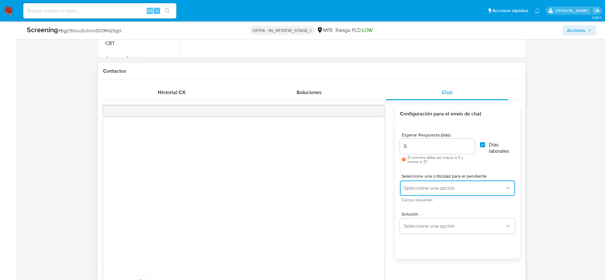
click at [483, 183] on button "Seleccione una opción" at bounding box center [457, 188] width 115 height 15
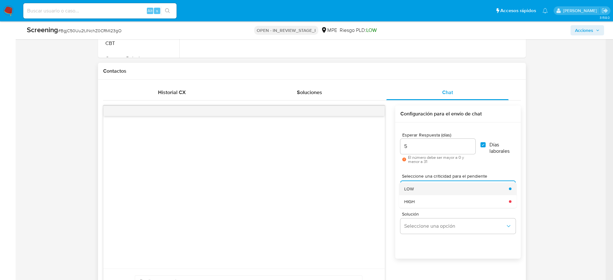
click at [462, 187] on div "LOW" at bounding box center [454, 189] width 101 height 13
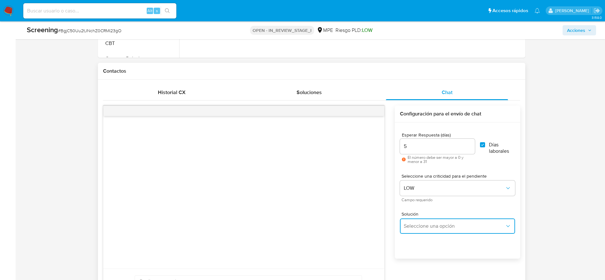
click at [466, 232] on button "Seleccione una opción" at bounding box center [457, 226] width 115 height 15
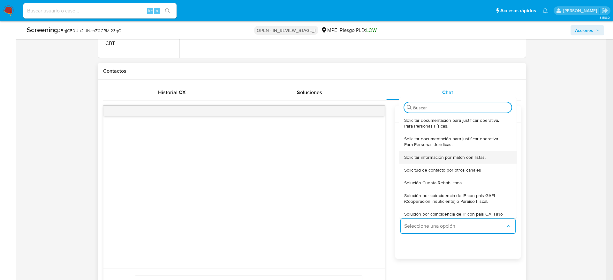
click at [475, 161] on div "Solicitar información por match con listas." at bounding box center [455, 157] width 103 height 13
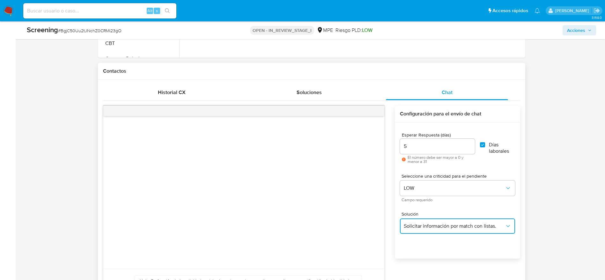
scroll to position [526, 0]
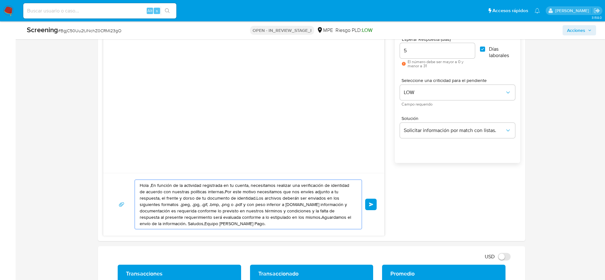
drag, startPoint x: 146, startPoint y: 187, endPoint x: 503, endPoint y: 164, distance: 357.1
click at [146, 188] on textarea "Hola ,En función de la actividad registrada en tu cuenta, necesitamos realizar …" at bounding box center [247, 204] width 214 height 49
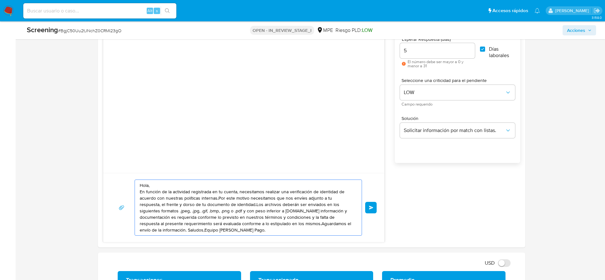
click at [218, 199] on textarea "Hola, En función de la actividad registrada en tu cuenta, necesitamos realizar …" at bounding box center [247, 208] width 214 height 56
click at [234, 204] on textarea "Hola, En función de la actividad registrada en tu cuenta, necesitamos realizar …" at bounding box center [247, 208] width 214 height 56
click at [271, 211] on textarea "Hola, En función de la actividad registrada en tu cuenta, necesitamos realizar …" at bounding box center [247, 208] width 214 height 56
click at [276, 208] on textarea "Hola, En función de la actividad registrada en tu cuenta, necesitamos realizar …" at bounding box center [247, 208] width 214 height 56
click at [276, 224] on textarea "Hola, En función de la actividad registrada en tu cuenta, necesitamos realizar …" at bounding box center [247, 208] width 214 height 56
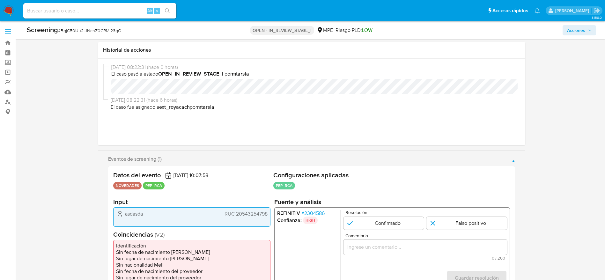
scroll to position [191, 0]
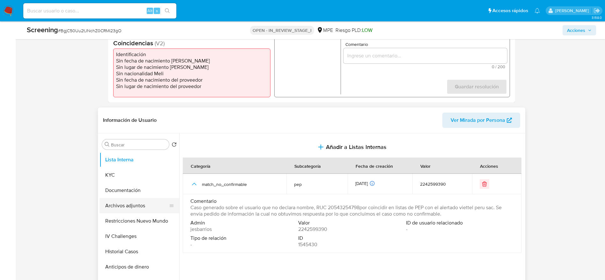
type textarea "Hola, En función de la actividad registrada en tu cuenta, necesitamos realizar …"
click at [115, 207] on button "Archivos adjuntos" at bounding box center [137, 205] width 75 height 15
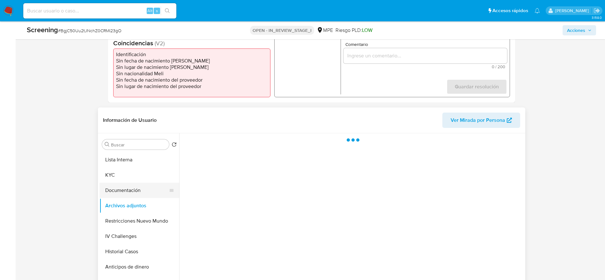
click at [118, 191] on button "Documentación" at bounding box center [137, 190] width 75 height 15
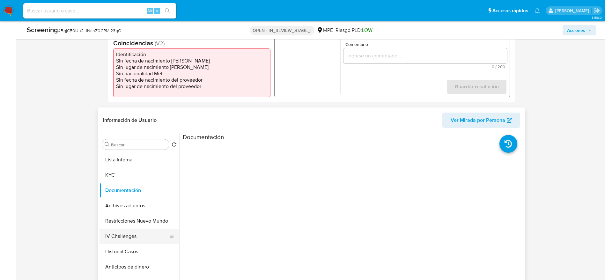
click at [118, 239] on button "IV Challenges" at bounding box center [137, 236] width 75 height 15
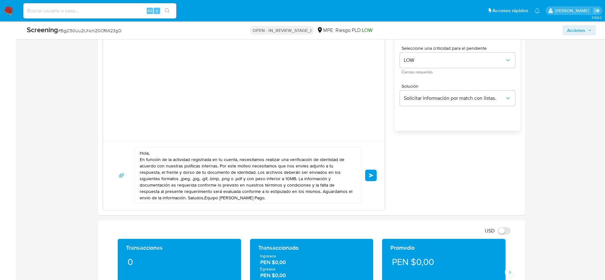
scroll to position [622, 0]
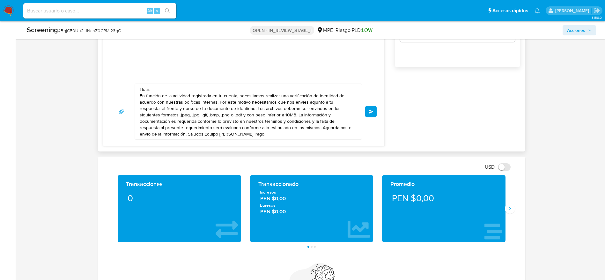
click at [375, 107] on button "Enviar" at bounding box center [370, 111] width 11 height 11
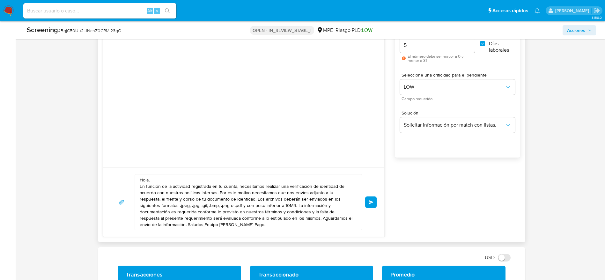
scroll to position [479, 0]
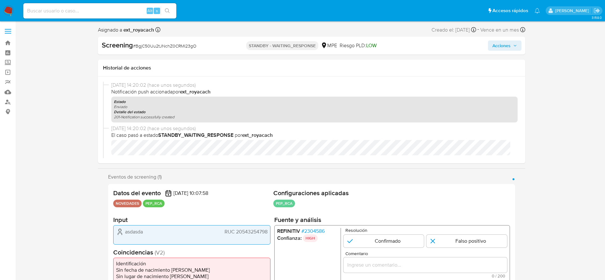
select select "10"
